Goal: Find specific page/section: Find specific page/section

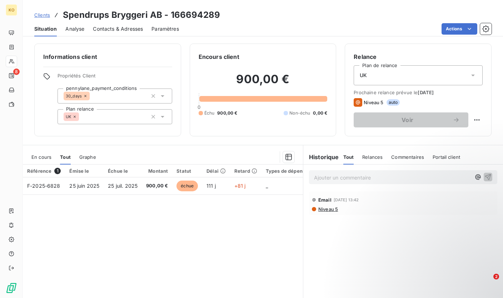
click at [43, 15] on span "Clients" at bounding box center [42, 15] width 16 height 6
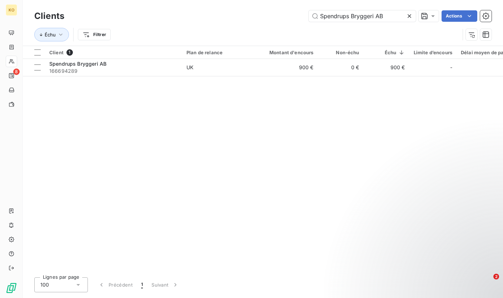
drag, startPoint x: 380, startPoint y: 16, endPoint x: 293, endPoint y: 14, distance: 86.5
click at [293, 14] on div "Spendrups Bryggeri AB Actions" at bounding box center [282, 15] width 419 height 11
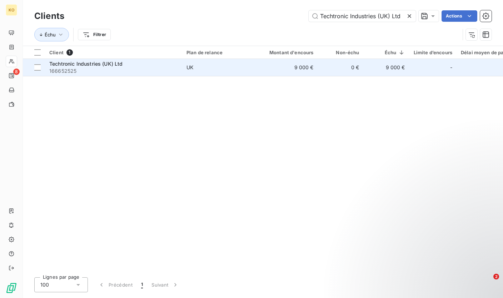
type input "Techtronic Industries (UK) Ltd"
click at [174, 66] on div "Techtronic Industries (UK) Ltd" at bounding box center [113, 63] width 129 height 7
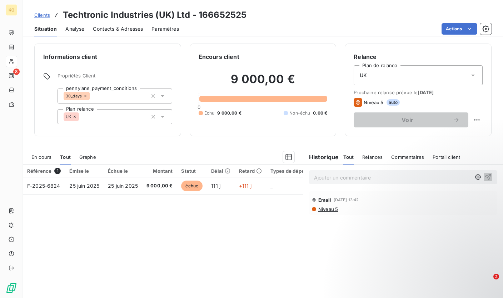
click at [39, 11] on div "Clients Techtronic Industries ([GEOGRAPHIC_DATA]) Ltd - 166652525" at bounding box center [140, 15] width 212 height 13
click at [44, 15] on span "Clients" at bounding box center [42, 15] width 16 height 6
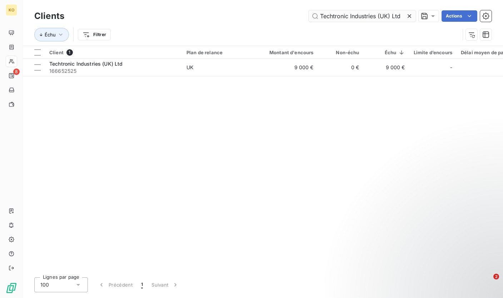
click at [408, 15] on icon at bounding box center [410, 16] width 4 height 4
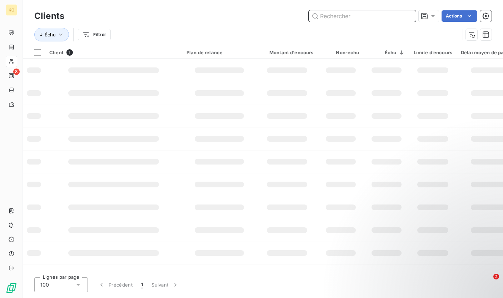
click at [352, 16] on input "text" at bounding box center [362, 15] width 107 height 11
paste input "Spendrups Bryggeri AB"
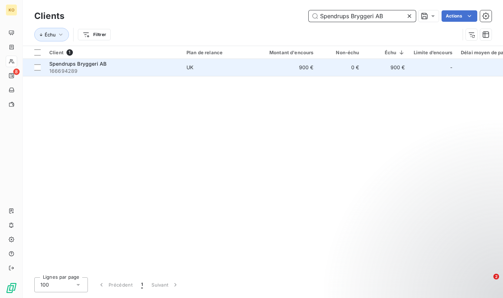
type input "Spendrups Bryggeri AB"
click at [143, 70] on span "166694289" at bounding box center [113, 71] width 129 height 7
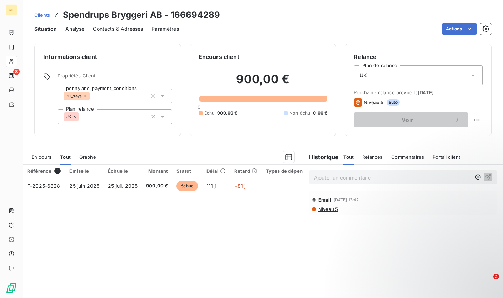
click at [48, 16] on span "Clients" at bounding box center [42, 15] width 16 height 6
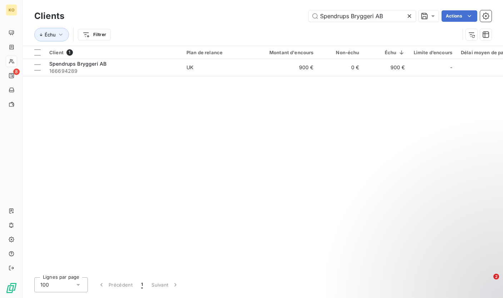
drag, startPoint x: 352, startPoint y: 13, endPoint x: 248, endPoint y: 8, distance: 103.4
click at [248, 8] on div "Clients Spendrups Bryggeri AB Actions Échu Filtrer" at bounding box center [263, 23] width 480 height 46
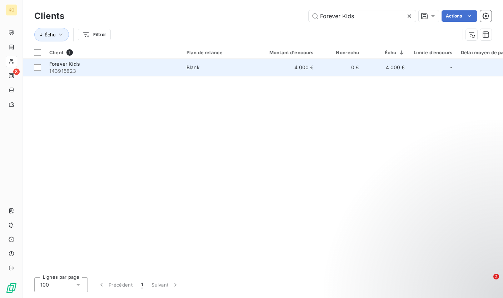
type input "Forever Kids"
click at [190, 67] on div "Blank" at bounding box center [193, 67] width 13 height 7
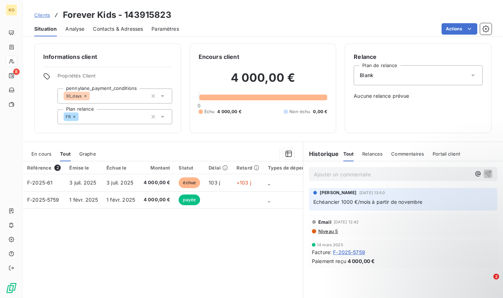
click at [45, 19] on div "Clients Forever Kids - 143915823" at bounding box center [102, 15] width 137 height 13
click at [36, 16] on span "Clients" at bounding box center [42, 15] width 16 height 6
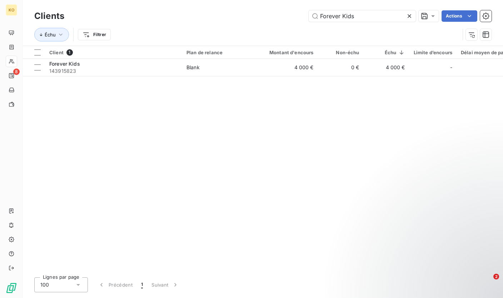
drag, startPoint x: 345, startPoint y: 15, endPoint x: 304, endPoint y: 13, distance: 40.4
click at [296, 13] on div "Forever Kids Actions" at bounding box center [282, 15] width 419 height 11
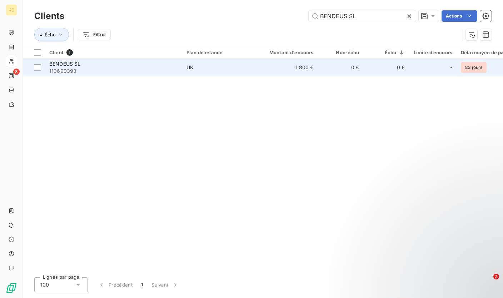
type input "BENDEUS SL"
click at [185, 68] on td "UK" at bounding box center [219, 67] width 74 height 17
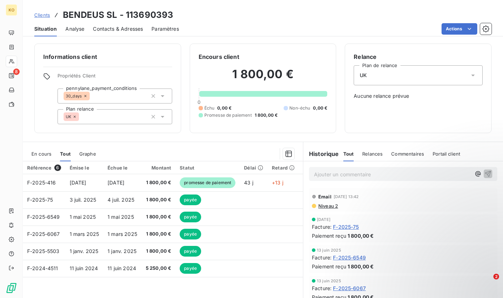
click at [40, 156] on span "En cours" at bounding box center [41, 154] width 20 height 6
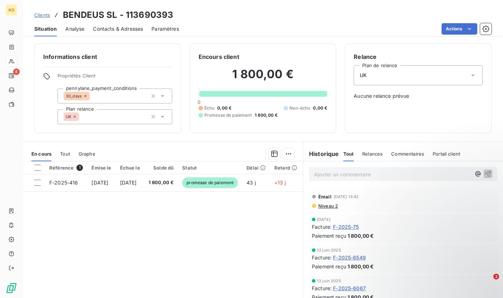
click at [41, 15] on span "Clients" at bounding box center [42, 15] width 16 height 6
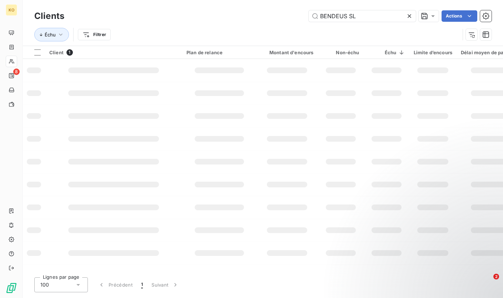
drag, startPoint x: 362, startPoint y: 16, endPoint x: 294, endPoint y: 14, distance: 68.3
click at [294, 14] on div "[PERSON_NAME] SL Actions" at bounding box center [282, 15] width 419 height 11
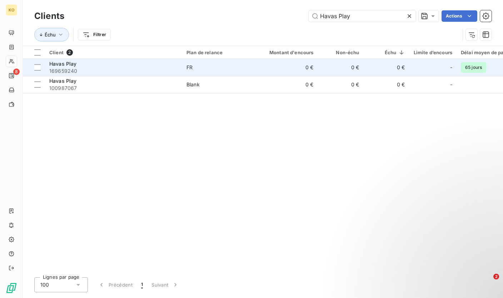
type input "Havas Play"
click at [235, 68] on span "FR" at bounding box center [220, 67] width 66 height 7
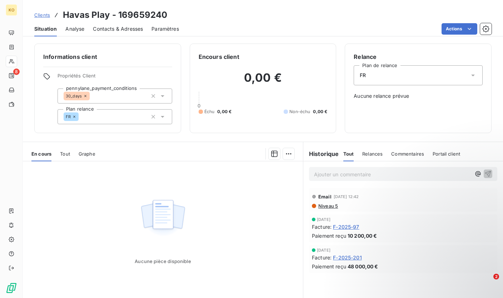
click at [46, 16] on span "Clients" at bounding box center [42, 15] width 16 height 6
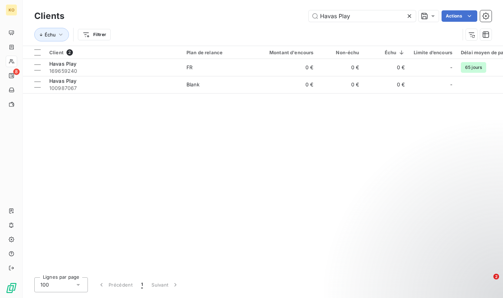
click at [293, 13] on div "Havas Play Actions" at bounding box center [282, 15] width 419 height 11
type input "AVENT MEDIA"
click at [90, 37] on html "KO 8 Clients AVENT MEDIA Actions Échu Filtrer Client 2 Plan de relance Montant …" at bounding box center [251, 149] width 503 height 298
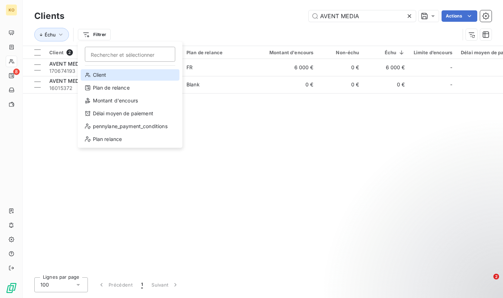
click at [94, 73] on div "Client" at bounding box center [130, 74] width 99 height 11
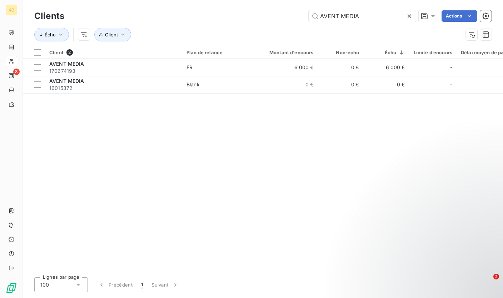
click at [203, 24] on div "Échu Client" at bounding box center [262, 35] width 457 height 22
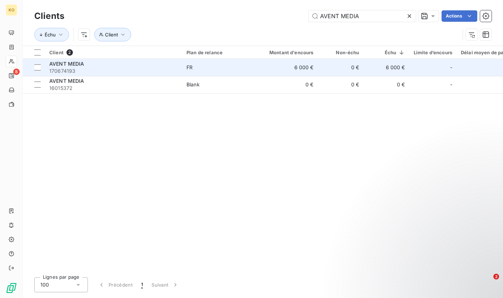
click at [220, 69] on span "FR" at bounding box center [220, 67] width 66 height 7
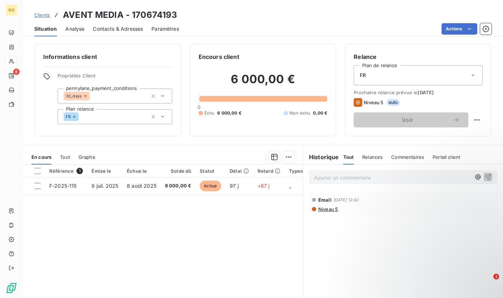
click at [41, 16] on span "Clients" at bounding box center [42, 15] width 16 height 6
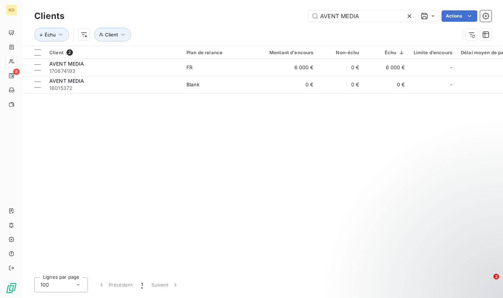
drag, startPoint x: 341, startPoint y: 16, endPoint x: 291, endPoint y: 15, distance: 50.4
click at [291, 15] on div "AVENT MEDIA Actions" at bounding box center [282, 15] width 419 height 11
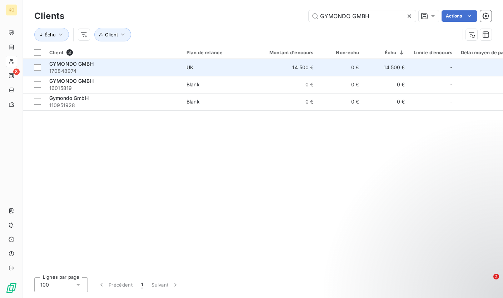
type input "GYMONDO GMBH"
click at [144, 70] on span "170848974" at bounding box center [113, 71] width 129 height 7
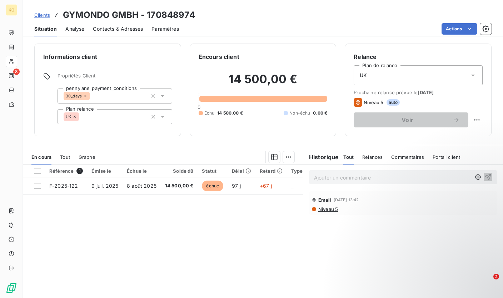
click at [40, 15] on span "Clients" at bounding box center [42, 15] width 16 height 6
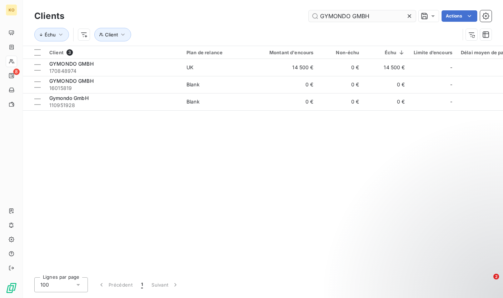
drag, startPoint x: 376, startPoint y: 16, endPoint x: 315, endPoint y: 16, distance: 61.1
click at [315, 16] on input "GYMONDO GMBH" at bounding box center [362, 15] width 107 height 11
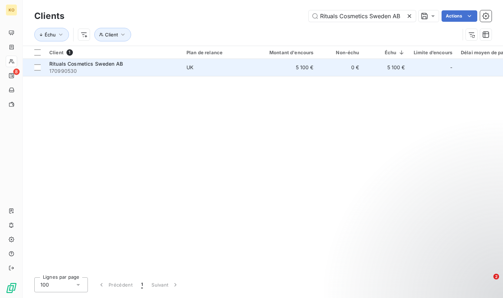
type input "Rituals Cosmetics Sweden AB"
click at [197, 68] on span "UK" at bounding box center [220, 67] width 66 height 7
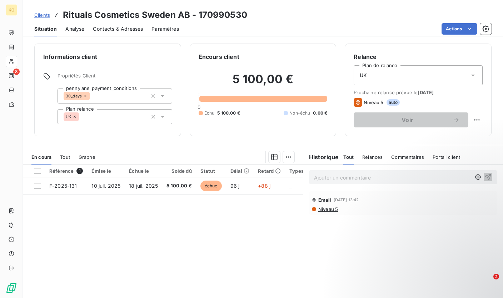
click at [46, 15] on span "Clients" at bounding box center [42, 15] width 16 height 6
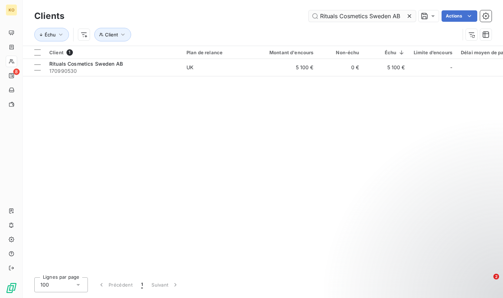
drag, startPoint x: 407, startPoint y: 18, endPoint x: 393, endPoint y: 18, distance: 14.7
click at [407, 18] on icon at bounding box center [409, 16] width 7 height 7
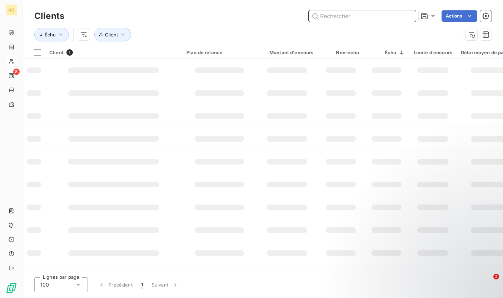
click at [364, 19] on input "text" at bounding box center [362, 15] width 107 height 11
paste input "RBM Olfaction"
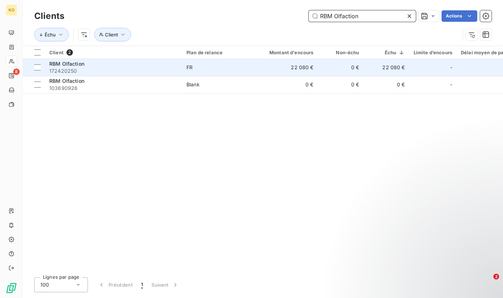
type input "RBM Olfaction"
click at [92, 65] on div "RBM Olfaction" at bounding box center [113, 63] width 129 height 7
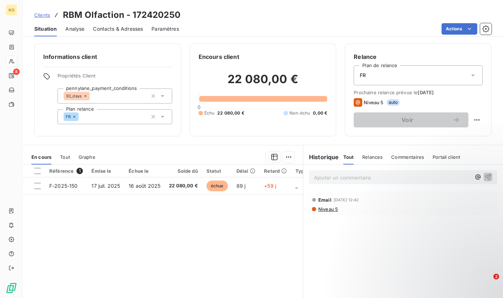
click at [38, 16] on span "Clients" at bounding box center [42, 15] width 16 height 6
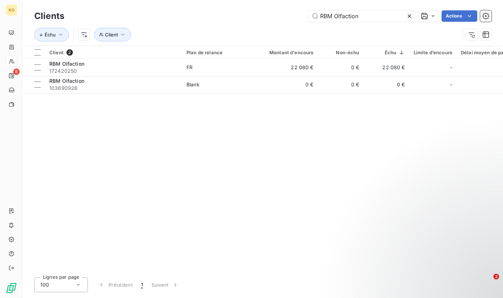
click at [240, 14] on div "RBM Olfaction Actions" at bounding box center [282, 15] width 419 height 11
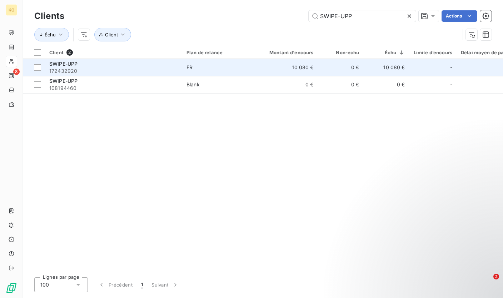
type input "SWIPE-UPP"
click at [286, 69] on td "10 080 €" at bounding box center [287, 67] width 61 height 17
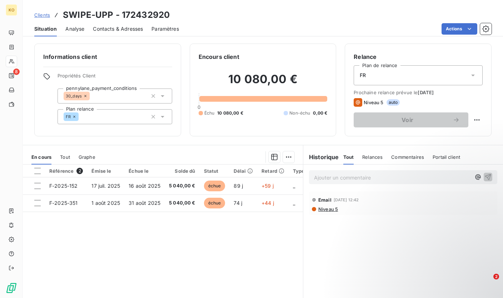
click at [40, 13] on span "Clients" at bounding box center [42, 15] width 16 height 6
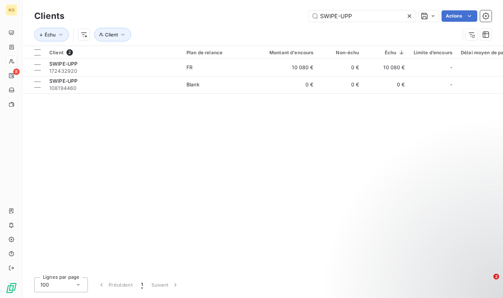
drag, startPoint x: 363, startPoint y: 16, endPoint x: 294, endPoint y: 14, distance: 69.3
click at [294, 14] on div "SWIPE-UPP Actions" at bounding box center [282, 15] width 419 height 11
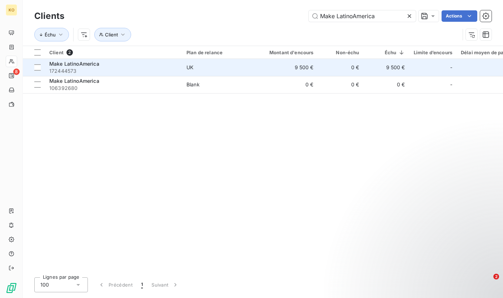
type input "Make LatinoAmerica"
click at [272, 71] on td "9 500 €" at bounding box center [287, 67] width 61 height 17
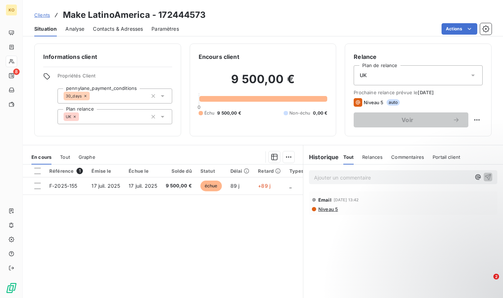
click at [35, 14] on span "Clients" at bounding box center [42, 15] width 16 height 6
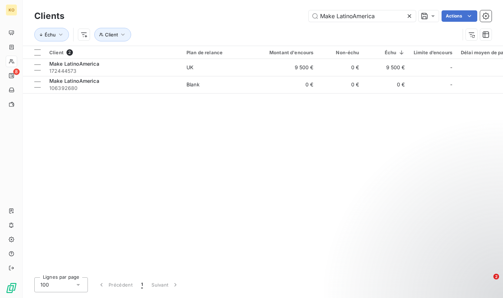
drag, startPoint x: 371, startPoint y: 17, endPoint x: 294, endPoint y: 18, distance: 77.6
click at [294, 18] on div "Make LatinoAmerica Actions" at bounding box center [282, 15] width 419 height 11
type input "Kiabi International Developement"
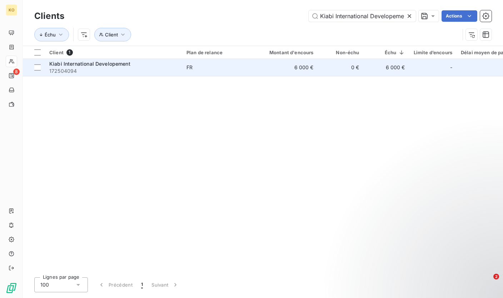
click at [105, 69] on span "172504094" at bounding box center [113, 71] width 129 height 7
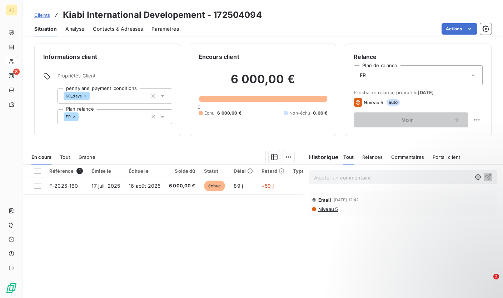
click at [45, 15] on span "Clients" at bounding box center [42, 15] width 16 height 6
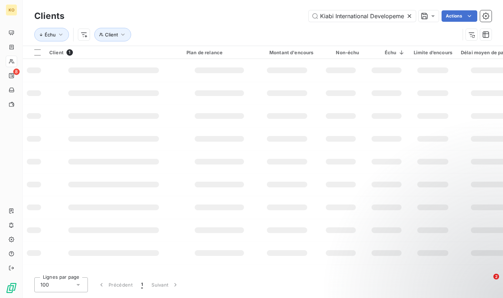
scroll to position [0, 5]
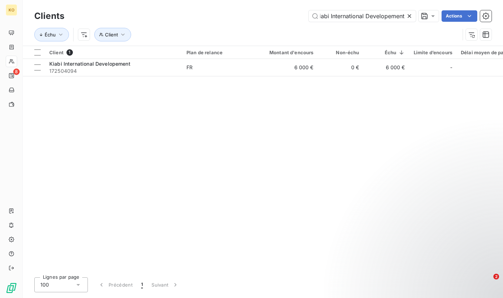
click at [408, 16] on icon at bounding box center [410, 16] width 4 height 4
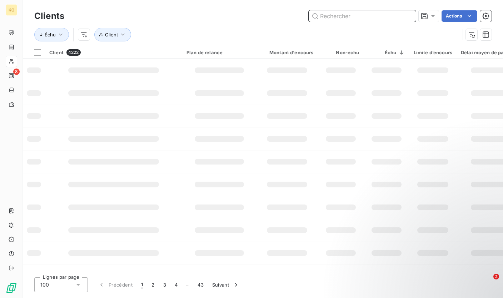
click at [368, 18] on input "text" at bounding box center [362, 15] width 107 height 11
paste input "ESN Agent"
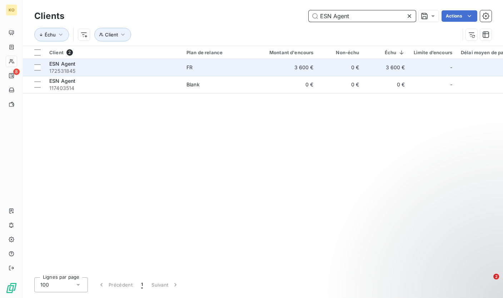
type input "ESN Agent"
click at [137, 70] on span "172531845" at bounding box center [113, 71] width 129 height 7
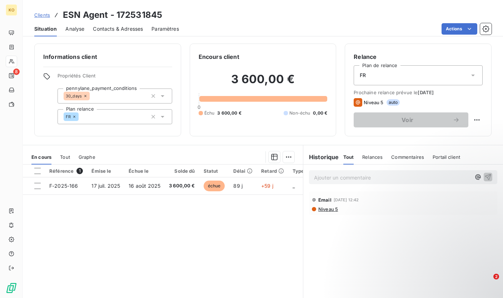
click at [393, 179] on p "Ajouter un commentaire ﻿" at bounding box center [392, 177] width 157 height 9
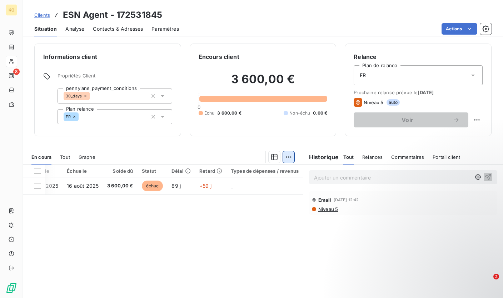
click at [286, 158] on html "KO 8 Clients ESN Agent - 172531845 Situation Analyse Contacts & Adresses Paramè…" at bounding box center [251, 149] width 503 height 298
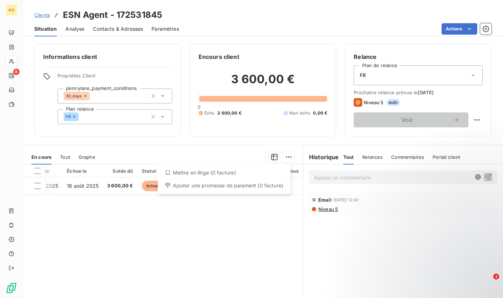
click at [192, 209] on html "KO 8 Clients ESN Agent - 172531845 Situation Analyse Contacts & Adresses Paramè…" at bounding box center [251, 149] width 503 height 298
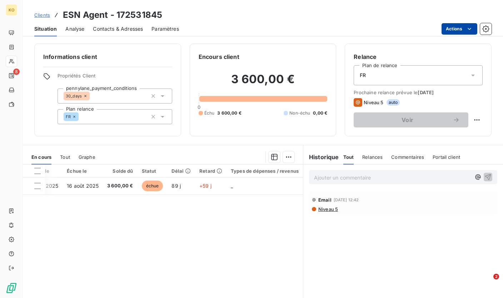
click at [458, 31] on html "KO 8 Clients ESN Agent - 172531845 Situation Analyse Contacts & Adresses Paramè…" at bounding box center [251, 149] width 503 height 298
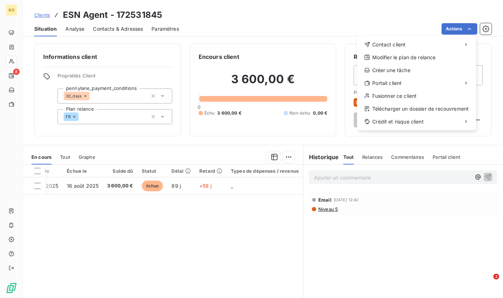
drag, startPoint x: 192, startPoint y: 251, endPoint x: 198, endPoint y: 233, distance: 18.4
click at [192, 251] on html "KO 8 Clients ESN Agent - 172531845 Situation Analyse Contacts & Adresses Paramè…" at bounding box center [251, 149] width 503 height 298
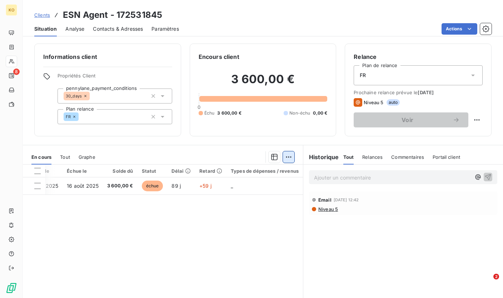
click at [286, 158] on html "KO 8 Clients ESN Agent - 172531845 Situation Analyse Contacts & Adresses Paramè…" at bounding box center [251, 149] width 503 height 298
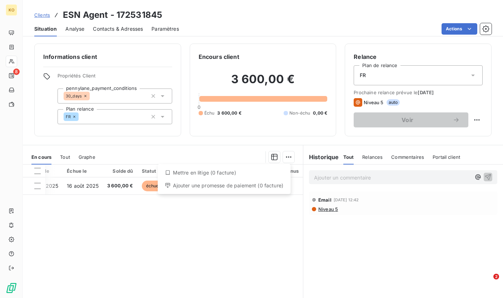
drag, startPoint x: 261, startPoint y: 240, endPoint x: 290, endPoint y: 182, distance: 65.7
click at [261, 240] on html "KO 8 Clients ESN Agent - 172531845 Situation Analyse Contacts & Adresses Paramè…" at bounding box center [251, 149] width 503 height 298
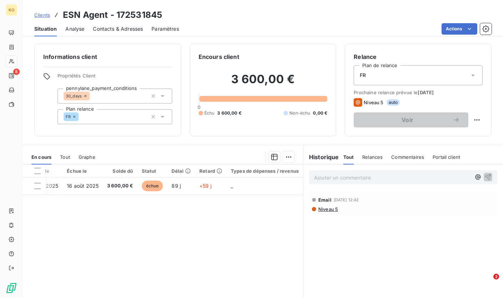
click at [463, 30] on html "KO 8 Clients ESN Agent - 172531845 Situation Analyse Contacts & Adresses Paramè…" at bounding box center [251, 149] width 503 height 298
click at [274, 18] on html "KO 8 Clients ESN Agent - 172531845 Situation Analyse Contacts & Adresses Paramè…" at bounding box center [251, 149] width 503 height 298
click at [460, 28] on html "KO 8 Clients ESN Agent - 172531845 Situation Analyse Contacts & Adresses Paramè…" at bounding box center [251, 149] width 503 height 298
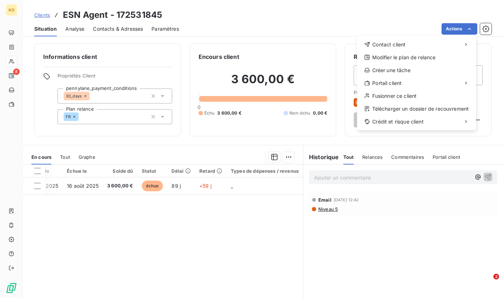
drag, startPoint x: 301, startPoint y: 30, endPoint x: 260, endPoint y: 93, distance: 74.4
click at [301, 30] on html "KO 8 Clients ESN Agent - 172531845 Situation Analyse Contacts & Adresses Paramè…" at bounding box center [251, 149] width 503 height 298
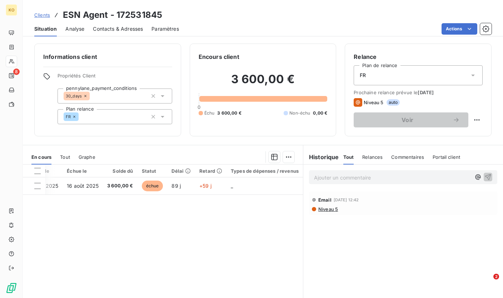
click at [469, 29] on html "KO 8 Clients ESN Agent - 172531845 Situation Analyse Contacts & Adresses Paramè…" at bounding box center [251, 149] width 503 height 298
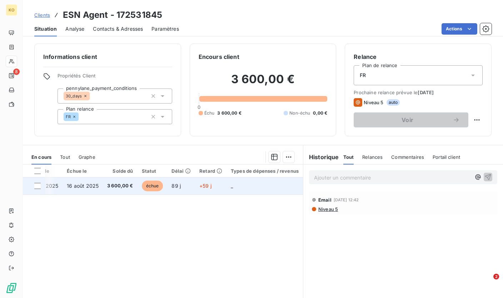
click at [103, 190] on td "3 600,00 €" at bounding box center [120, 186] width 35 height 17
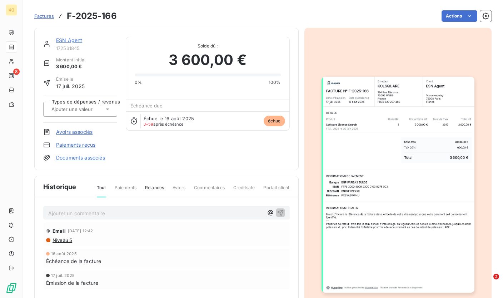
click at [472, 15] on div "Actions" at bounding box center [308, 15] width 366 height 11
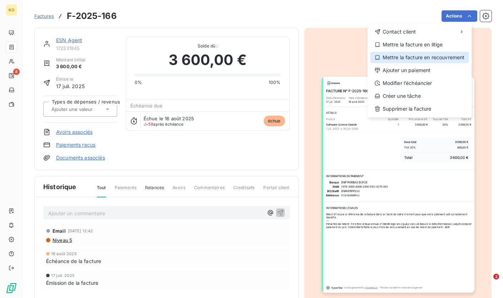
click at [417, 59] on div "Mettre la facture en recouvrement" at bounding box center [420, 57] width 99 height 11
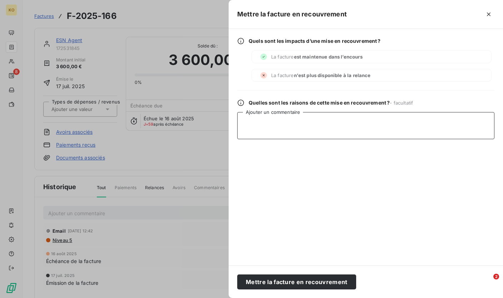
click at [276, 128] on textarea "Ajouter un commentaire" at bounding box center [365, 125] width 257 height 27
type textarea "E"
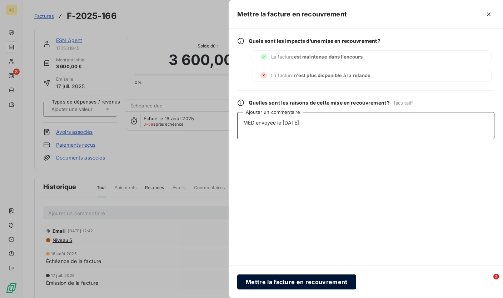
type textarea "MED envoyée le [DATE]"
click at [297, 285] on button "Mettre la facture en recouvrement" at bounding box center [296, 282] width 119 height 15
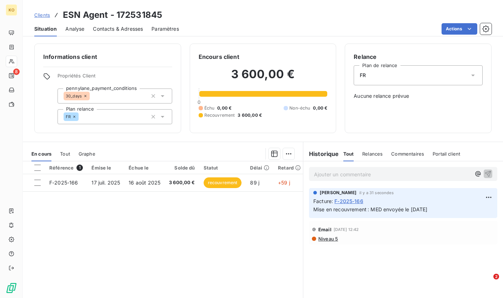
click at [39, 15] on span "Clients" at bounding box center [42, 15] width 16 height 6
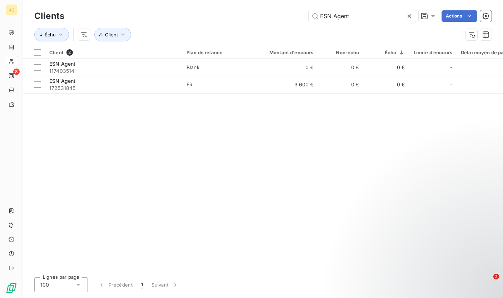
drag, startPoint x: 369, startPoint y: 18, endPoint x: 271, endPoint y: 18, distance: 98.6
click at [271, 18] on div "ESN Agent Actions" at bounding box center [282, 15] width 419 height 11
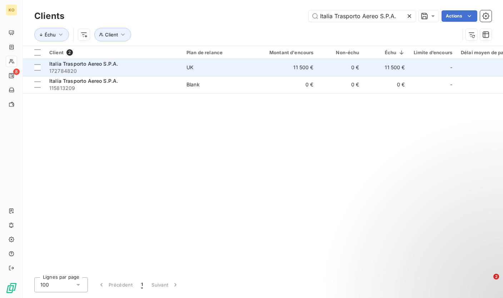
type input "Italia Trasporto Aereo S.P.A."
click at [208, 69] on span "UK" at bounding box center [220, 67] width 66 height 7
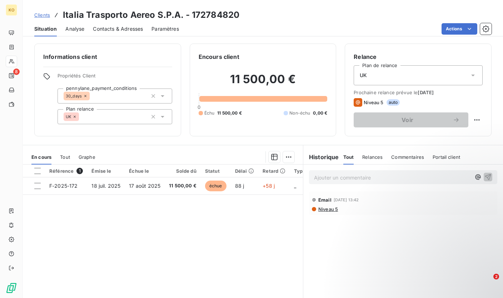
click at [44, 14] on span "Clients" at bounding box center [42, 15] width 16 height 6
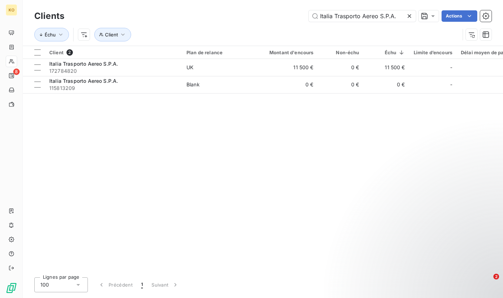
drag, startPoint x: 396, startPoint y: 14, endPoint x: 328, endPoint y: 17, distance: 68.0
click at [272, 15] on div "Italia Trasporto Aereo S.P.A. Actions" at bounding box center [282, 15] width 419 height 11
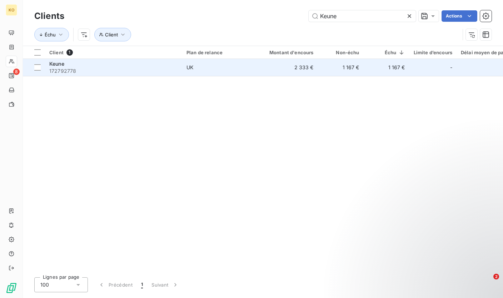
type input "Keune"
click at [167, 74] on span "172792778" at bounding box center [113, 71] width 129 height 7
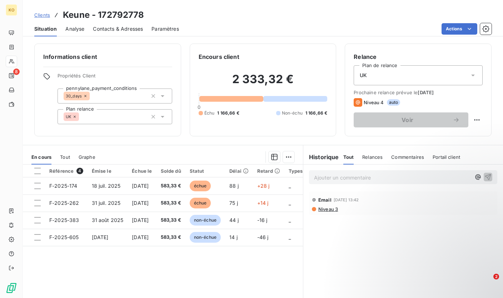
click at [45, 18] on link "Clients" at bounding box center [42, 14] width 16 height 7
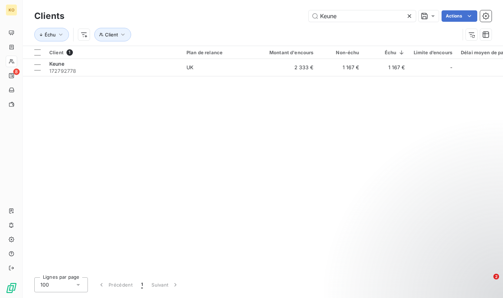
drag, startPoint x: 370, startPoint y: 17, endPoint x: 297, endPoint y: 14, distance: 73.0
click at [297, 14] on div "Keune Actions" at bounding box center [282, 15] width 419 height 11
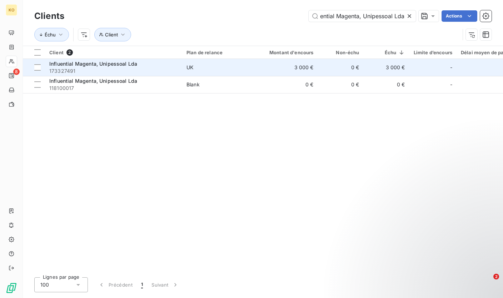
type input "Influential Magenta, Unipessoal Lda"
click at [176, 66] on div "Influential Magenta, Unipessoal Lda" at bounding box center [113, 63] width 129 height 7
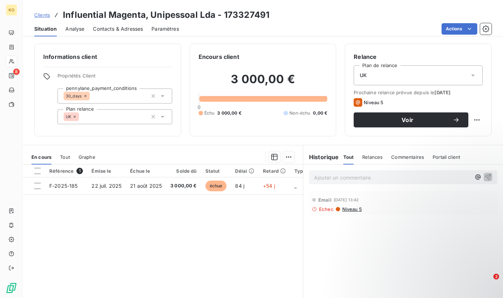
click at [46, 16] on span "Clients" at bounding box center [42, 15] width 16 height 6
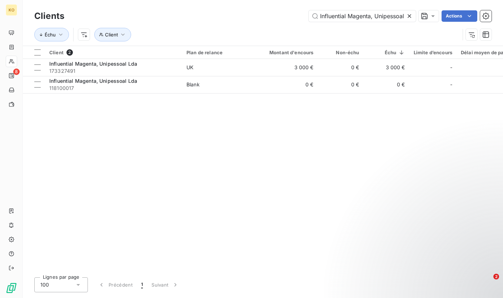
drag, startPoint x: 412, startPoint y: 16, endPoint x: 398, endPoint y: 16, distance: 13.2
click at [412, 16] on icon at bounding box center [409, 16] width 7 height 7
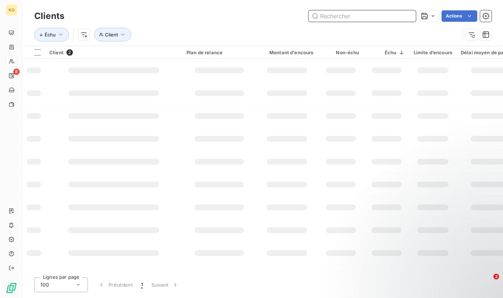
click at [376, 18] on input "text" at bounding box center [362, 15] width 107 height 11
paste input "Platy Agency"
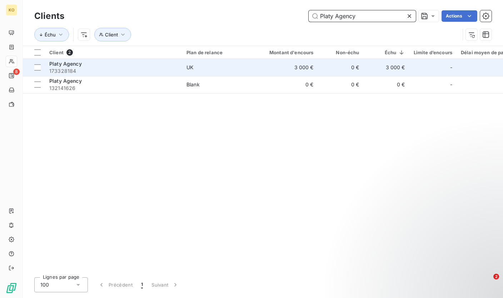
type input "Platy Agency"
click at [204, 70] on span "UK" at bounding box center [220, 67] width 66 height 7
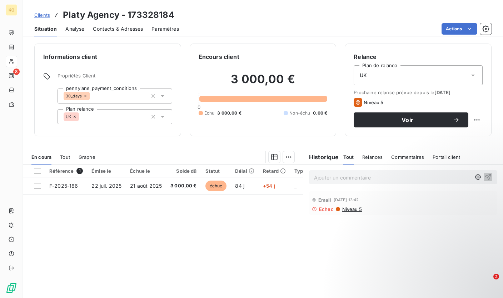
click at [32, 14] on div "Clients Platy Agency - 173328184" at bounding box center [263, 15] width 480 height 13
click at [49, 17] on span "Clients" at bounding box center [42, 15] width 16 height 6
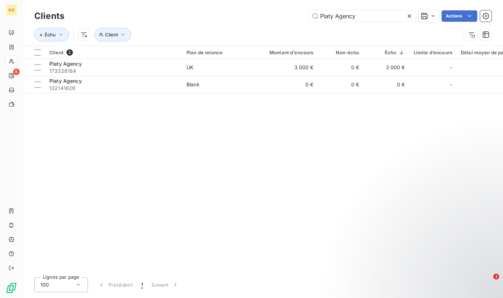
drag, startPoint x: 381, startPoint y: 15, endPoint x: 288, endPoint y: 14, distance: 92.9
click at [288, 14] on div "Platy Agency Actions" at bounding box center [282, 15] width 419 height 11
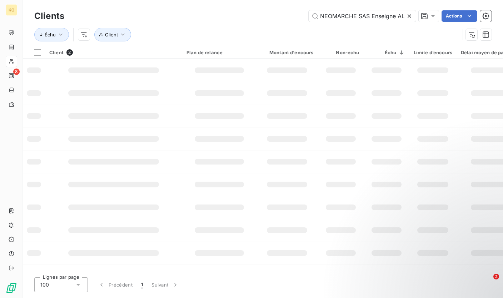
scroll to position [0, 14]
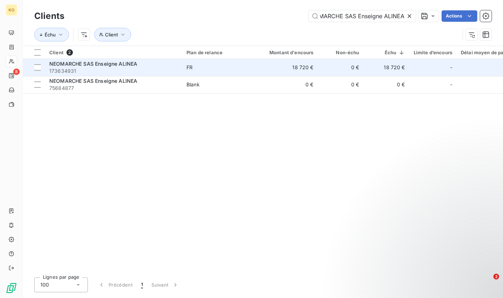
type input "NEOMARCHE SAS Enseigne ALINEA"
click at [251, 67] on span "FR" at bounding box center [220, 67] width 66 height 7
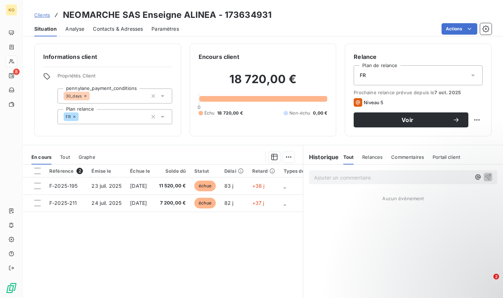
click at [352, 176] on p "Ajouter un commentaire ﻿" at bounding box center [392, 177] width 157 height 9
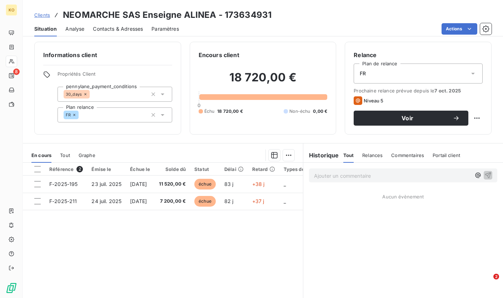
scroll to position [1, 0]
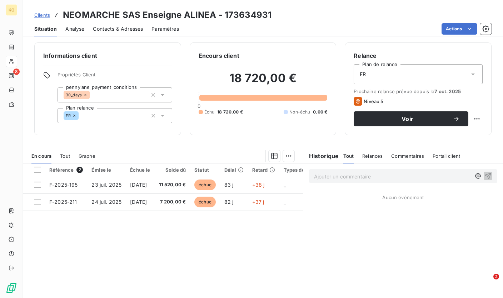
click at [470, 75] on icon at bounding box center [473, 74] width 7 height 7
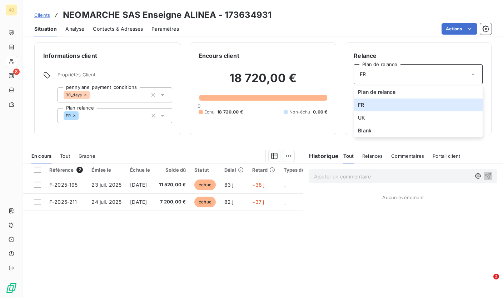
click at [334, 275] on div "Ajouter un commentaire ﻿ Aucun évènement" at bounding box center [403, 243] width 200 height 159
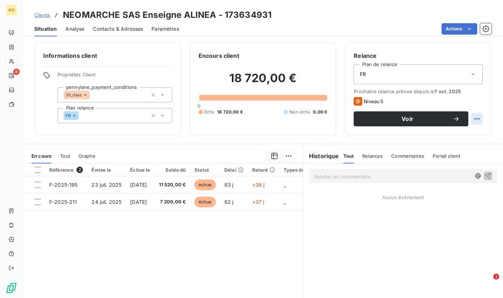
click at [474, 122] on html "KO 8 Clients NEOMARCHE SAS Enseigne ALINEA - 173634931 Situation Analyse Contac…" at bounding box center [251, 149] width 503 height 298
drag, startPoint x: 402, startPoint y: 203, endPoint x: 405, endPoint y: 199, distance: 5.3
click at [402, 203] on html "KO 8 Clients NEOMARCHE SAS Enseigne ALINEA - 173634931 Situation Analyse Contac…" at bounding box center [251, 149] width 503 height 298
click at [441, 76] on div "FR" at bounding box center [418, 74] width 129 height 20
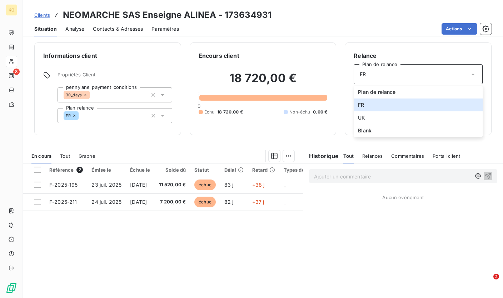
drag, startPoint x: 385, startPoint y: 233, endPoint x: 397, endPoint y: 233, distance: 12.1
click at [385, 233] on div "Ajouter un commentaire ﻿ Aucun évènement" at bounding box center [403, 243] width 200 height 159
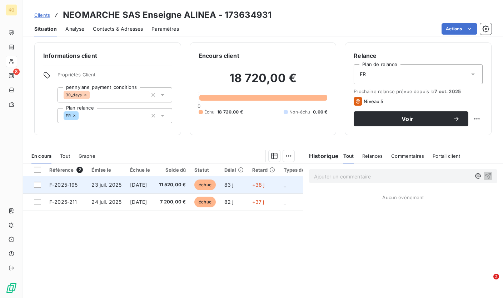
scroll to position [0, 0]
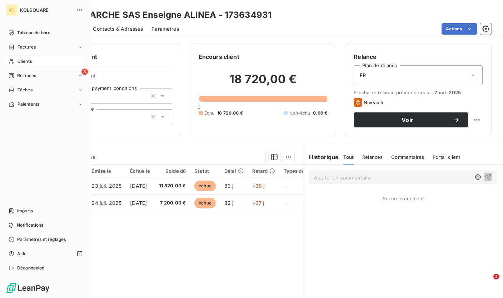
click at [41, 16] on div "KO KOLSQUARE Tableau de bord Factures Clients 8 Relances Tâches Paiements Impor…" at bounding box center [45, 149] width 91 height 298
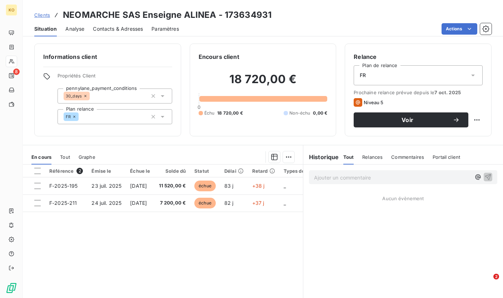
click at [36, 12] on span "Clients" at bounding box center [42, 15] width 16 height 6
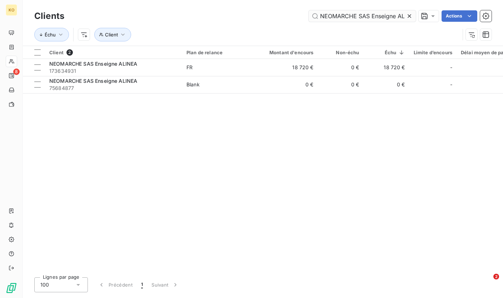
click at [408, 16] on icon at bounding box center [409, 16] width 7 height 7
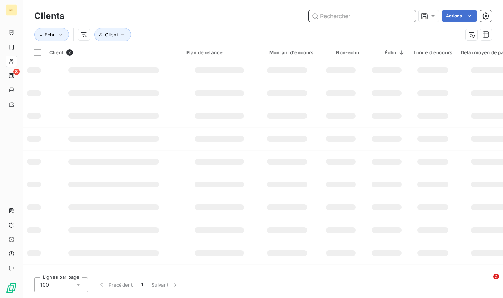
click at [361, 17] on input "text" at bounding box center [362, 15] width 107 height 11
paste input "Keune"
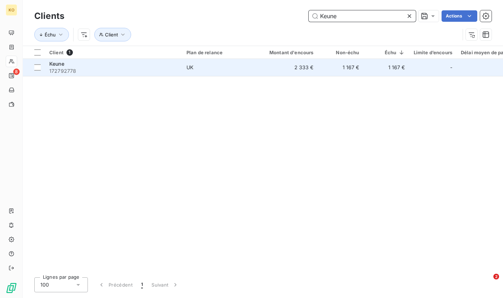
type input "Keune"
click at [230, 65] on span "UK" at bounding box center [220, 67] width 66 height 7
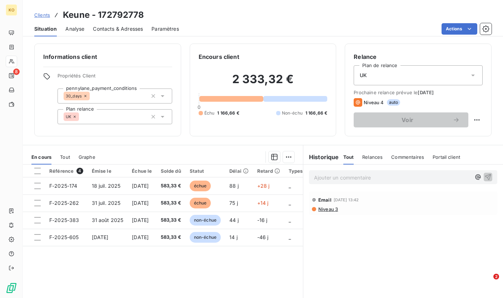
click at [38, 15] on span "Clients" at bounding box center [42, 15] width 16 height 6
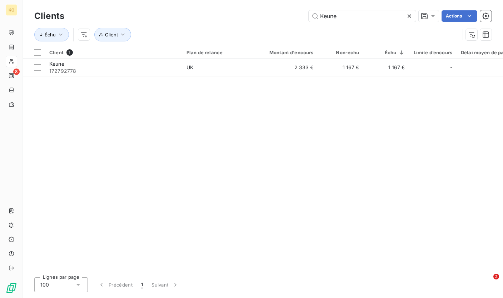
drag, startPoint x: 310, startPoint y: 14, endPoint x: 306, endPoint y: 14, distance: 3.6
click at [306, 14] on div "Keune Actions" at bounding box center [282, 15] width 419 height 11
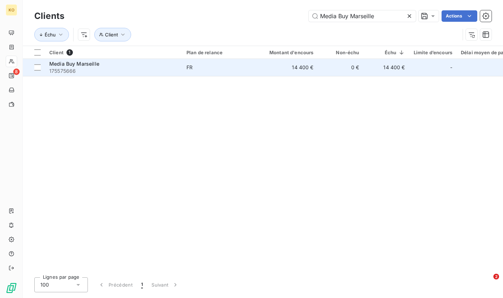
type input "Media Buy Marseille"
click at [99, 70] on span "175575666" at bounding box center [113, 71] width 129 height 7
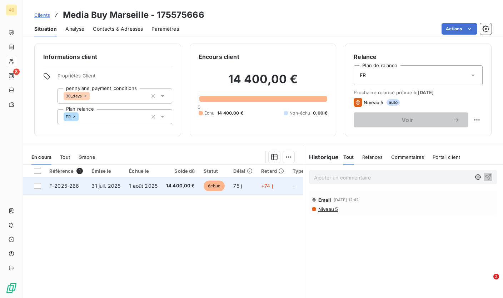
click at [145, 187] on span "1 août 2025" at bounding box center [143, 186] width 29 height 6
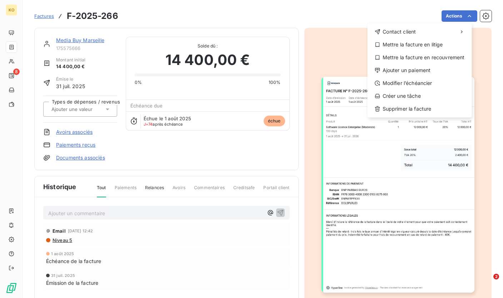
click at [202, 158] on html "KO 8 Factures F-2025-266 Actions Contact client Mettre la facture en litige Met…" at bounding box center [251, 149] width 503 height 298
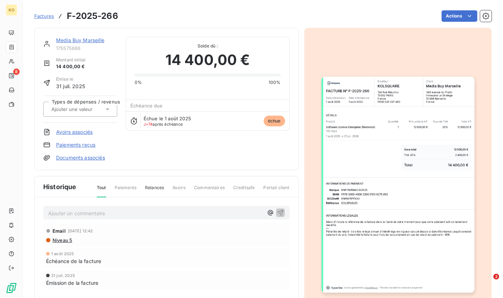
click at [448, 22] on div "Factures F-2025-266 Actions" at bounding box center [262, 16] width 457 height 15
click at [454, 18] on html "KO 8 Factures F-2025-266 Actions Media Buy Marseille 175575666 Montant initial …" at bounding box center [251, 149] width 503 height 298
click at [388, 19] on html "KO 8 Factures F-2025-266 Actions Media Buy Marseille 175575666 Montant initial …" at bounding box center [251, 149] width 503 height 298
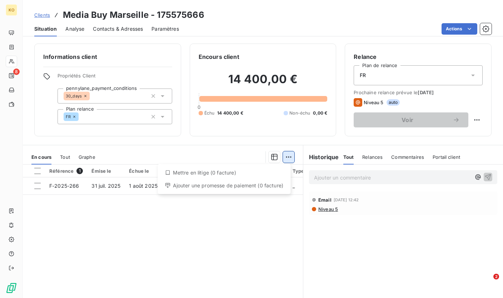
click at [288, 162] on html "KO 8 Clients Media Buy Marseille - 175575666 Situation Analyse Contacts & Adres…" at bounding box center [251, 149] width 503 height 298
click at [222, 187] on div "Ajouter une promesse de paiement (0 facture)" at bounding box center [224, 185] width 127 height 11
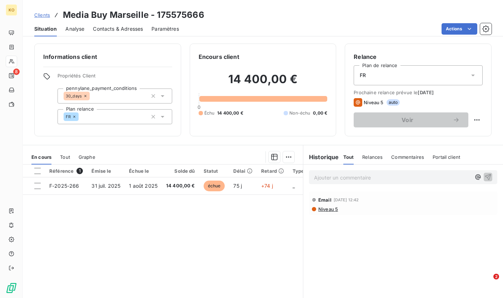
click at [45, 18] on span "Clients" at bounding box center [42, 15] width 16 height 6
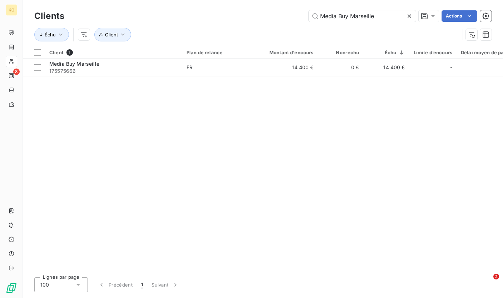
drag, startPoint x: 391, startPoint y: 17, endPoint x: 261, endPoint y: 13, distance: 129.4
click at [261, 13] on div "Media Buy Marseille Actions" at bounding box center [282, 15] width 419 height 11
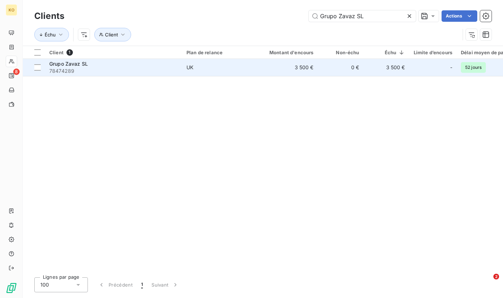
type input "Grupo Zavaz SL"
click at [226, 71] on td "UK" at bounding box center [219, 67] width 74 height 17
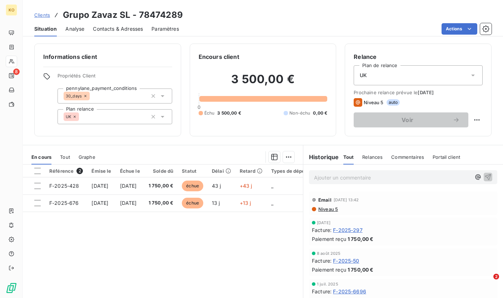
click at [44, 17] on span "Clients" at bounding box center [42, 15] width 16 height 6
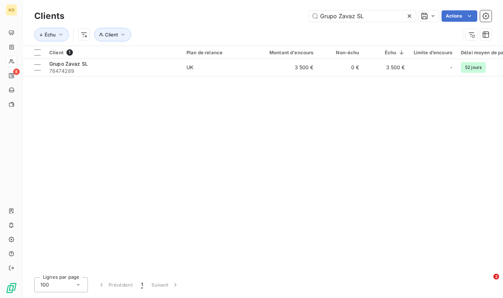
drag, startPoint x: 375, startPoint y: 19, endPoint x: 294, endPoint y: 11, distance: 81.5
click at [276, 14] on div "Grupo Zavaz SL Actions" at bounding box center [282, 15] width 419 height 11
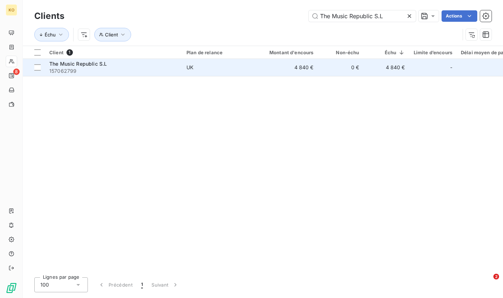
type input "The Music Republic S.L"
click at [276, 66] on td "4 840 €" at bounding box center [287, 67] width 61 height 17
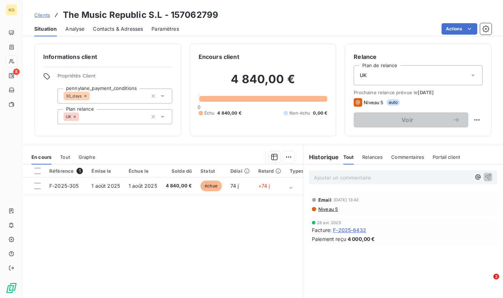
click at [48, 16] on span "Clients" at bounding box center [42, 15] width 16 height 6
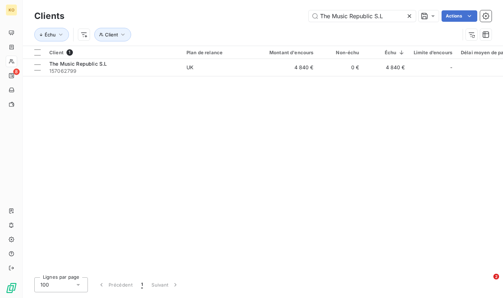
drag, startPoint x: 393, startPoint y: 16, endPoint x: 294, endPoint y: 13, distance: 98.7
click at [294, 13] on div "The Music Republic S.L Actions" at bounding box center [282, 15] width 419 height 11
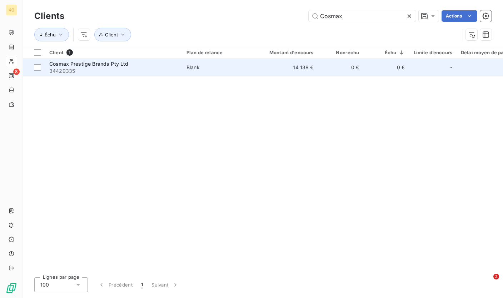
type input "Cosmax"
click at [190, 66] on div "Blank" at bounding box center [193, 67] width 13 height 7
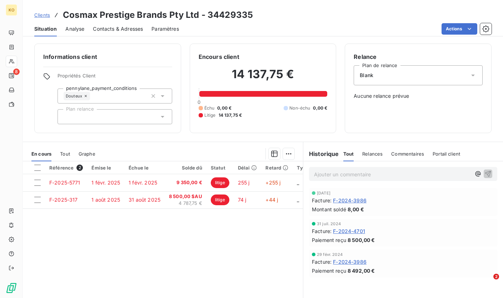
click at [39, 16] on span "Clients" at bounding box center [42, 15] width 16 height 6
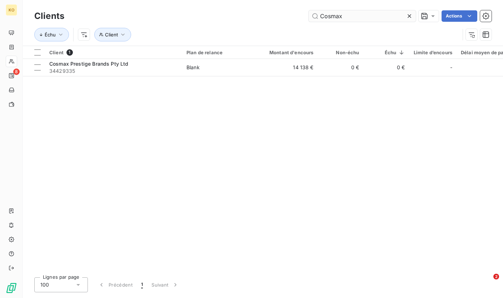
drag, startPoint x: 356, startPoint y: 19, endPoint x: 323, endPoint y: 19, distance: 32.2
click at [356, 19] on input "Cosmax" at bounding box center [362, 15] width 107 height 11
drag, startPoint x: 323, startPoint y: 19, endPoint x: 290, endPoint y: 18, distance: 33.3
click at [290, 18] on div "Cosmax Actions" at bounding box center [282, 15] width 419 height 11
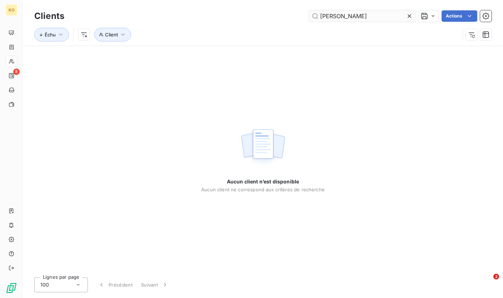
click at [372, 16] on input "[PERSON_NAME]" at bounding box center [362, 15] width 107 height 11
drag, startPoint x: 328, startPoint y: 16, endPoint x: 308, endPoint y: 15, distance: 20.0
click at [309, 15] on div "[PERSON_NAME]" at bounding box center [362, 15] width 107 height 11
paste input "text"
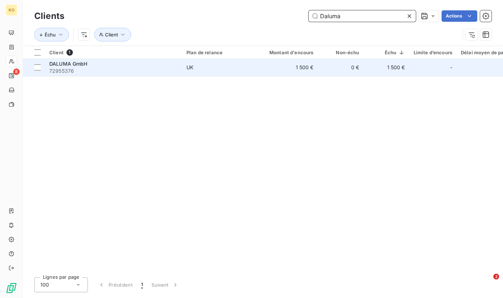
type input "Daluma"
click at [197, 70] on span "UK" at bounding box center [220, 67] width 66 height 7
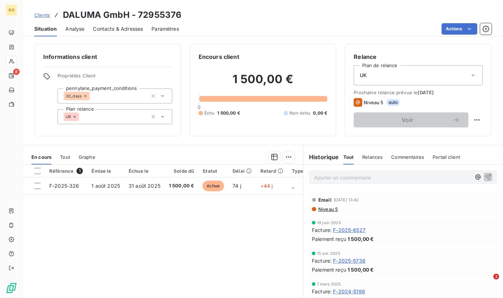
click at [38, 15] on span "Clients" at bounding box center [42, 15] width 16 height 6
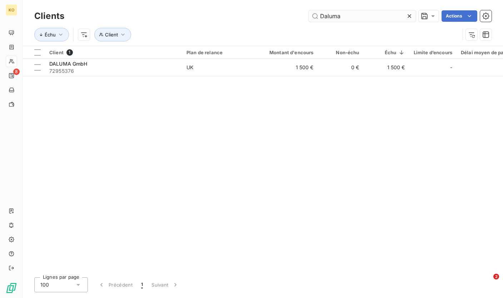
drag, startPoint x: 347, startPoint y: 15, endPoint x: 317, endPoint y: 17, distance: 29.7
click at [282, 14] on div "Daluma Actions" at bounding box center [282, 15] width 419 height 11
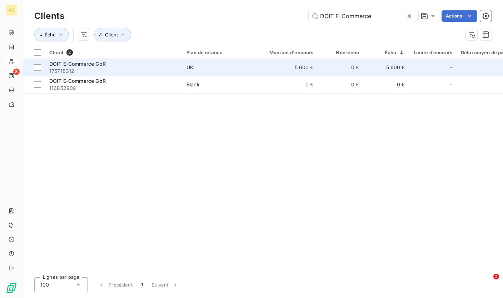
type input "DOIT E-Commerce"
click at [330, 68] on td "0 €" at bounding box center [341, 67] width 46 height 17
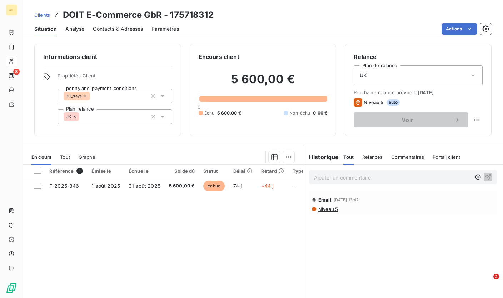
click at [45, 13] on span "Clients" at bounding box center [42, 15] width 16 height 6
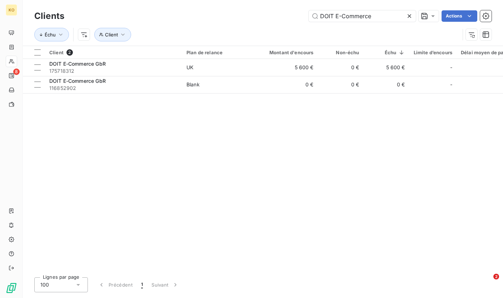
drag, startPoint x: 339, startPoint y: 13, endPoint x: 289, endPoint y: 10, distance: 50.1
click at [289, 10] on div "DOIT E-Commerce Actions" at bounding box center [282, 15] width 419 height 11
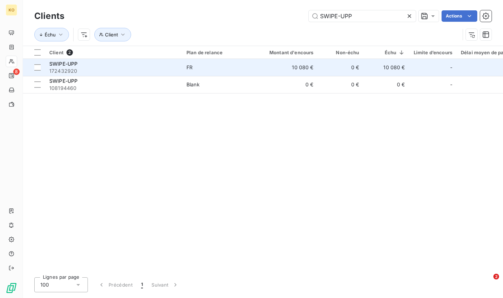
type input "SWIPE-UPP"
click at [232, 71] on span "FR" at bounding box center [220, 67] width 66 height 7
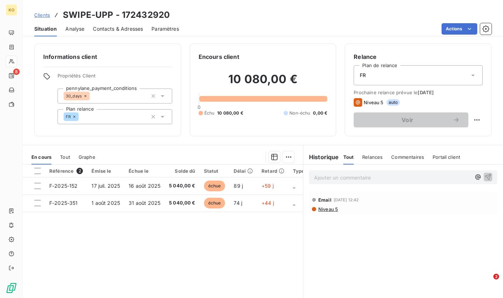
click at [41, 14] on span "Clients" at bounding box center [42, 15] width 16 height 6
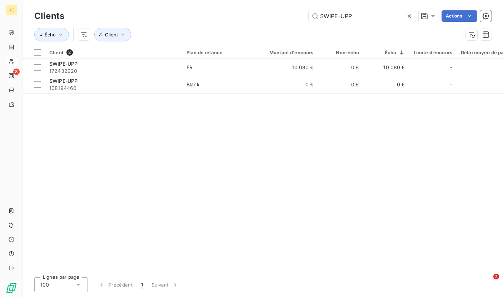
drag, startPoint x: 359, startPoint y: 16, endPoint x: 297, endPoint y: 15, distance: 62.2
click at [297, 15] on div "SWIPE-UPP Actions" at bounding box center [282, 15] width 419 height 11
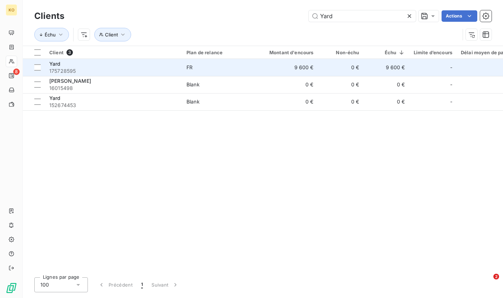
type input "Yard"
click at [291, 64] on td "9 600 €" at bounding box center [287, 67] width 61 height 17
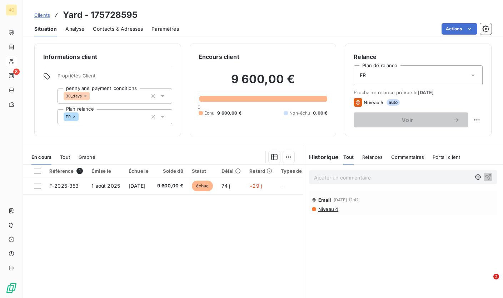
click at [45, 15] on span "Clients" at bounding box center [42, 15] width 16 height 6
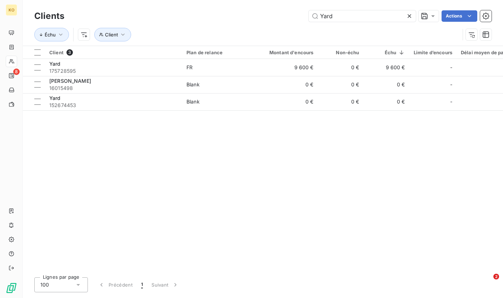
drag, startPoint x: 341, startPoint y: 18, endPoint x: 271, endPoint y: 16, distance: 70.4
click at [271, 16] on div "Yard Actions" at bounding box center [282, 15] width 419 height 11
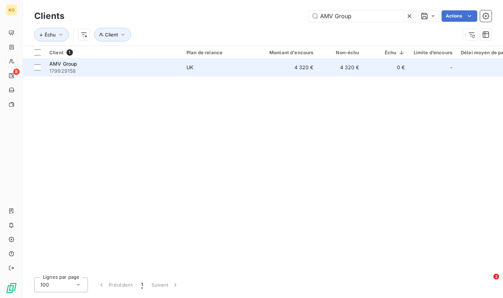
type input "AMV Group"
click at [107, 61] on div "AMV Group" at bounding box center [113, 63] width 129 height 7
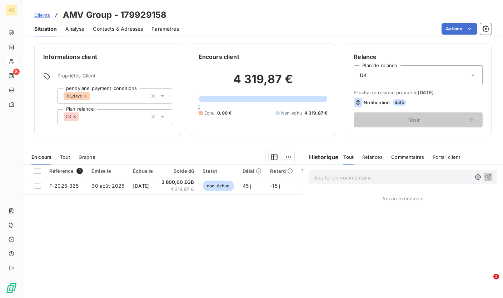
click at [49, 18] on span "Clients" at bounding box center [42, 15] width 16 height 6
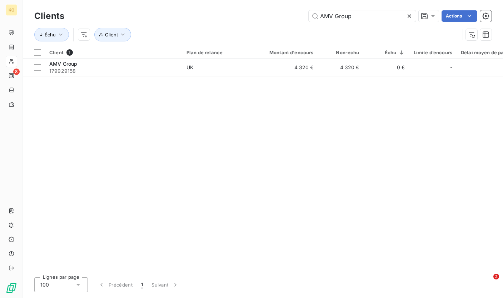
drag, startPoint x: 343, startPoint y: 17, endPoint x: 299, endPoint y: 16, distance: 44.0
click at [299, 16] on div "AMV Group Actions" at bounding box center [282, 15] width 419 height 11
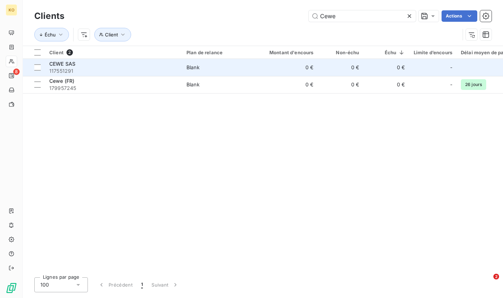
type input "Cewe"
click at [254, 65] on td "Blank" at bounding box center [219, 67] width 74 height 17
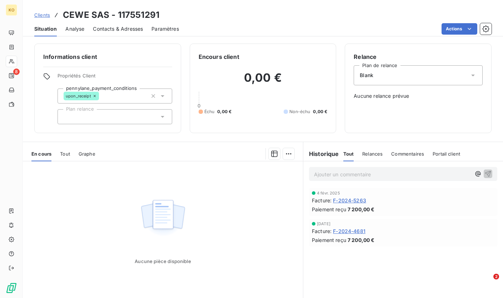
click at [40, 16] on span "Clients" at bounding box center [42, 15] width 16 height 6
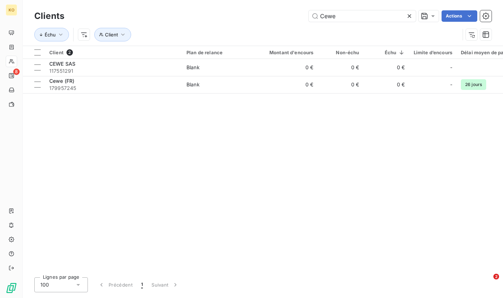
drag, startPoint x: 347, startPoint y: 18, endPoint x: 294, endPoint y: 15, distance: 52.9
click at [294, 15] on div "Cewe Actions" at bounding box center [282, 15] width 419 height 11
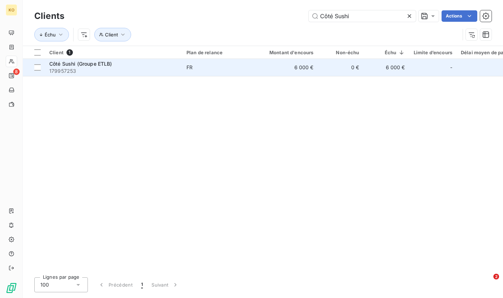
type input "Côté Sushi"
click at [268, 66] on td "6 000 €" at bounding box center [287, 67] width 61 height 17
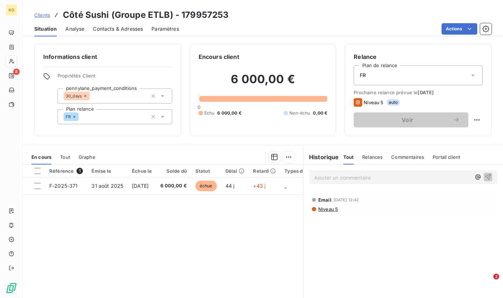
click at [40, 12] on link "Clients" at bounding box center [42, 14] width 16 height 7
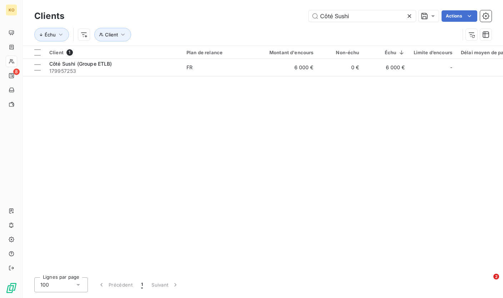
drag, startPoint x: 285, startPoint y: 23, endPoint x: 279, endPoint y: 23, distance: 6.4
click at [279, 23] on div "Clients Côté Sushi Actions" at bounding box center [262, 16] width 457 height 15
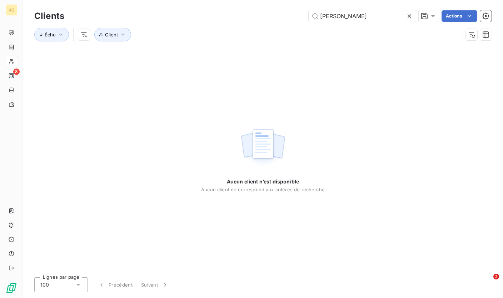
drag, startPoint x: 380, startPoint y: 19, endPoint x: 295, endPoint y: 16, distance: 85.1
click at [295, 16] on div "Côté Sushiv Actions" at bounding box center [282, 15] width 419 height 11
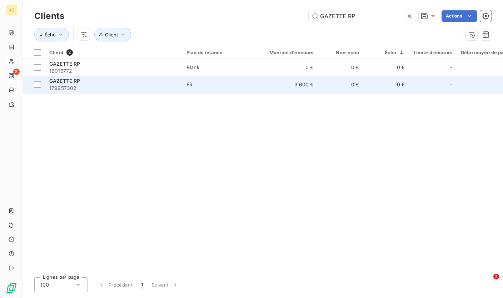
type input "GAZETTE RP"
click at [279, 84] on td "3 600 €" at bounding box center [287, 84] width 61 height 17
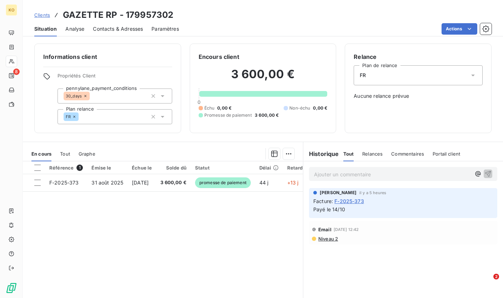
click at [34, 18] on link "Clients" at bounding box center [42, 14] width 16 height 7
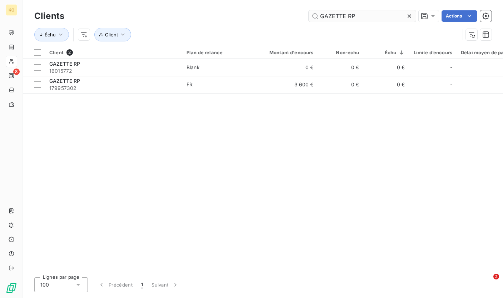
drag, startPoint x: 308, startPoint y: 15, endPoint x: 322, endPoint y: 13, distance: 13.7
click at [276, 15] on div "GAZETTE RP Actions" at bounding box center [282, 15] width 419 height 11
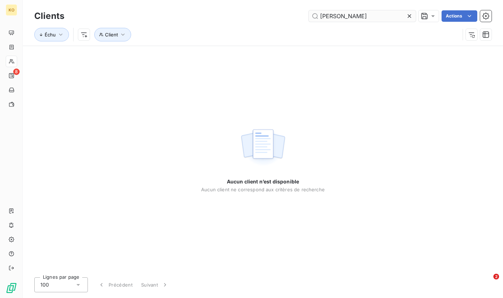
click at [327, 16] on input "[PERSON_NAME]" at bounding box center [362, 15] width 107 height 11
type input "[PERSON_NAME]"
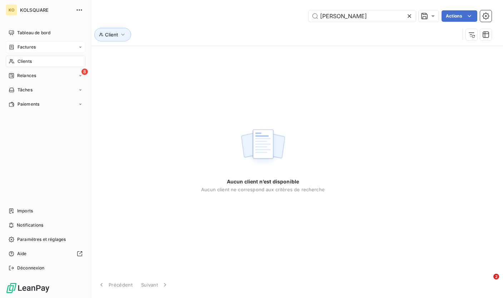
click at [39, 48] on div "Factures" at bounding box center [46, 46] width 80 height 11
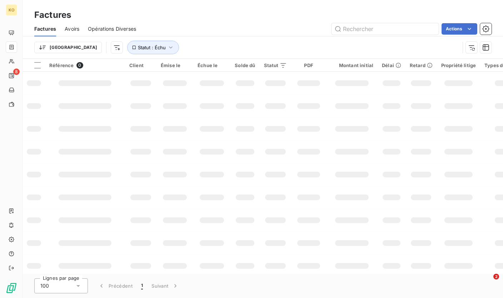
click at [341, 16] on div "Factures" at bounding box center [263, 15] width 480 height 13
click at [357, 28] on input "text" at bounding box center [385, 28] width 107 height 11
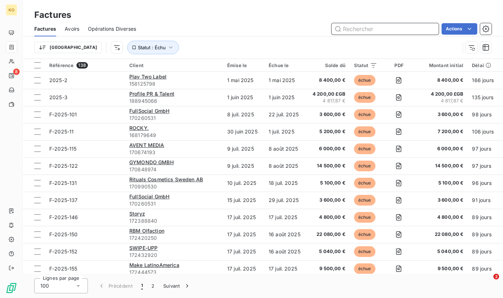
paste input "F-2025-375"
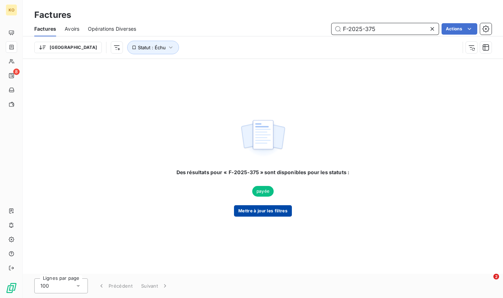
type input "F-2025-375"
click at [260, 212] on button "Mettre à jour les filtres" at bounding box center [263, 210] width 58 height 11
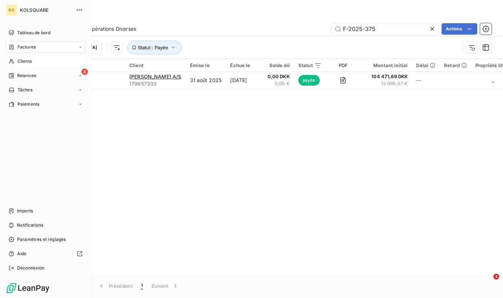
click at [35, 62] on div "Clients" at bounding box center [46, 61] width 80 height 11
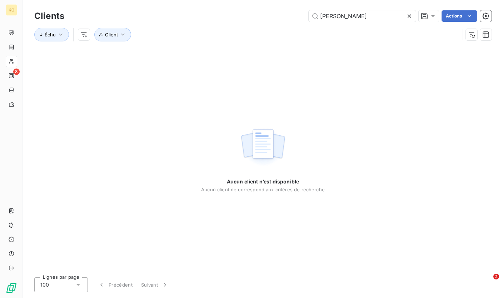
drag, startPoint x: 361, startPoint y: 16, endPoint x: 291, endPoint y: 15, distance: 70.8
click at [291, 15] on div "[PERSON_NAME] Actions" at bounding box center [282, 15] width 419 height 11
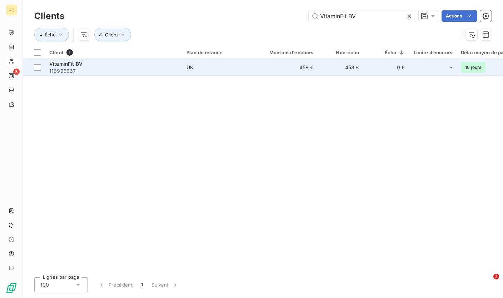
type input "VitaminFit BV"
click at [162, 61] on div "VitaminFit BV" at bounding box center [113, 63] width 129 height 7
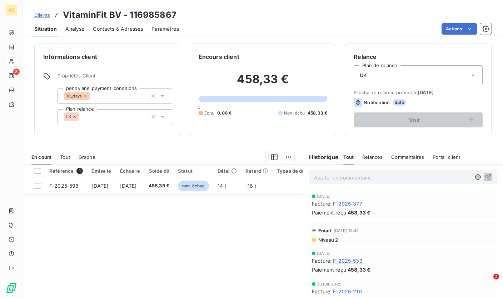
click at [41, 16] on span "Clients" at bounding box center [42, 15] width 16 height 6
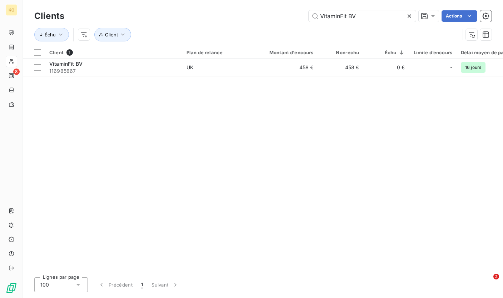
drag, startPoint x: 307, startPoint y: 13, endPoint x: 293, endPoint y: 13, distance: 13.6
click at [293, 13] on div "VitaminFit BV Actions" at bounding box center [282, 15] width 419 height 11
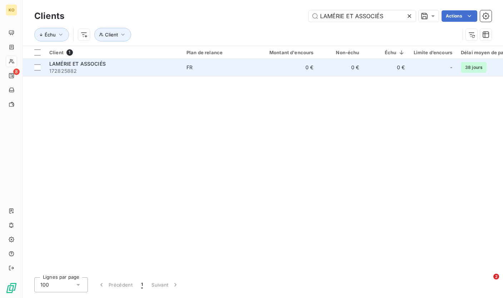
type input "LAMÉRIE ET ASSOCIÉS"
click at [164, 70] on span "172825882" at bounding box center [113, 71] width 129 height 7
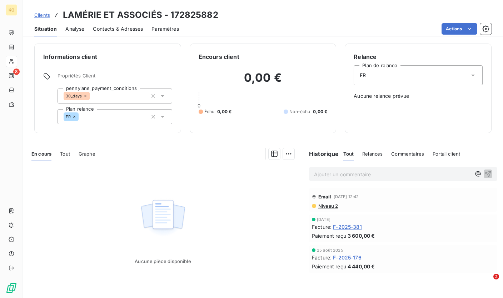
click at [35, 15] on span "Clients" at bounding box center [42, 15] width 16 height 6
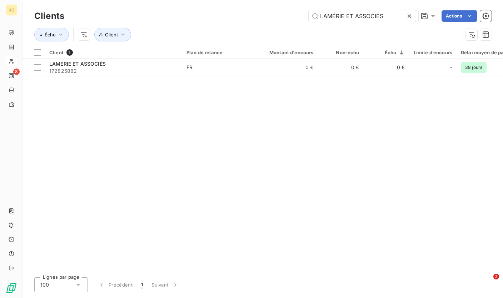
drag, startPoint x: 392, startPoint y: 15, endPoint x: 288, endPoint y: 14, distance: 104.0
click at [288, 14] on div "LAMÉRIE ET ASSOCIÉS Actions" at bounding box center [282, 15] width 419 height 11
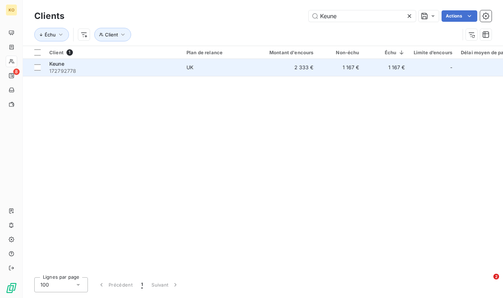
type input "Keune"
click at [263, 68] on td "2 333 €" at bounding box center [287, 67] width 61 height 17
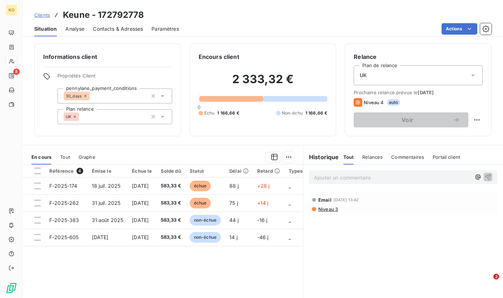
click at [49, 15] on span "Clients" at bounding box center [42, 15] width 16 height 6
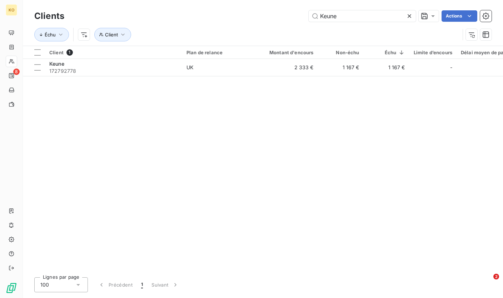
drag, startPoint x: 346, startPoint y: 16, endPoint x: 299, endPoint y: 15, distance: 46.8
click at [299, 15] on div "Keune Actions" at bounding box center [282, 15] width 419 height 11
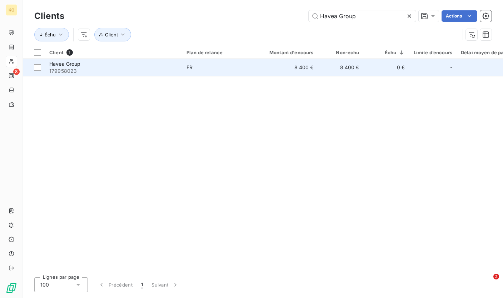
type input "Havea Group"
click at [143, 71] on span "179958023" at bounding box center [113, 71] width 129 height 7
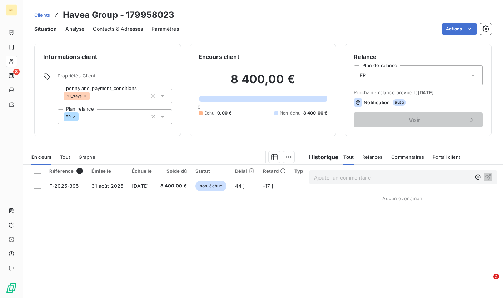
click at [41, 14] on span "Clients" at bounding box center [42, 15] width 16 height 6
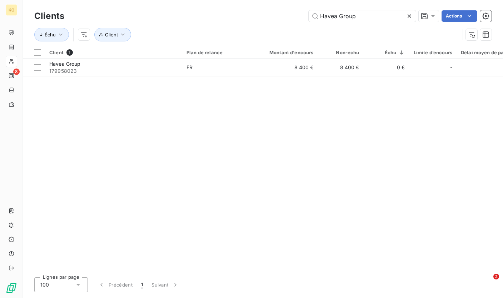
drag, startPoint x: 347, startPoint y: 18, endPoint x: 272, endPoint y: 15, distance: 75.1
click at [272, 15] on div "Havea Group Actions" at bounding box center [282, 15] width 419 height 11
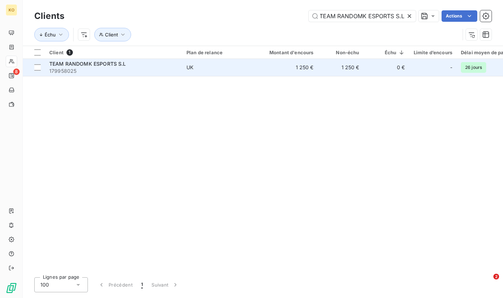
type input "TEAM RANDOMK ESPORTS S.L"
click at [165, 66] on div "TEAM RANDOMK ESPORTS S.L" at bounding box center [113, 63] width 129 height 7
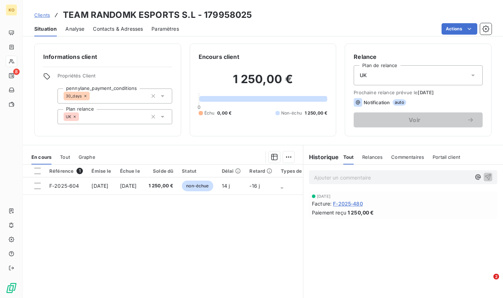
click at [45, 17] on span "Clients" at bounding box center [42, 15] width 16 height 6
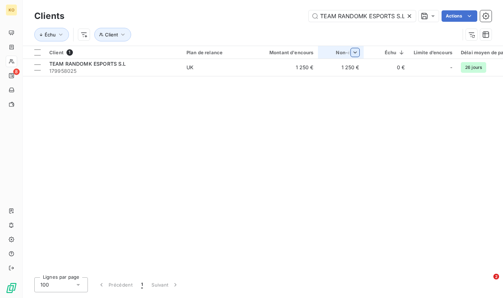
scroll to position [0, 1]
drag, startPoint x: 410, startPoint y: 16, endPoint x: 376, endPoint y: 16, distance: 34.0
click at [410, 16] on icon at bounding box center [410, 16] width 4 height 4
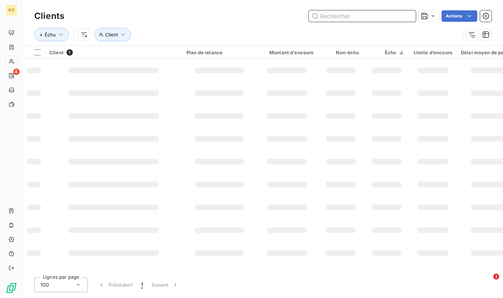
click at [374, 16] on input "text" at bounding box center [362, 15] width 107 height 11
paste input "Hood Agency ApS"
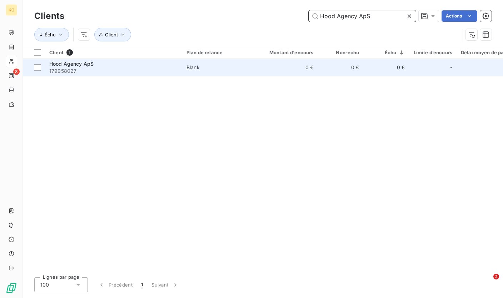
type input "Hood Agency ApS"
click at [116, 65] on div "Hood Agency ApS" at bounding box center [113, 63] width 129 height 7
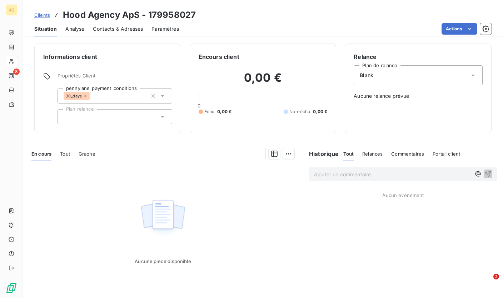
click at [43, 16] on span "Clients" at bounding box center [42, 15] width 16 height 6
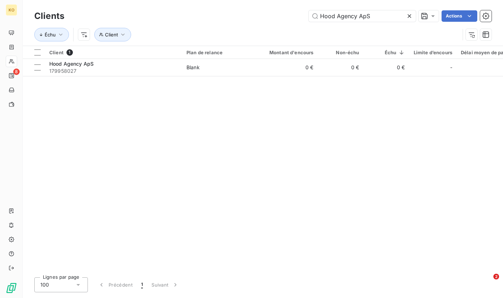
drag, startPoint x: 385, startPoint y: 15, endPoint x: 244, endPoint y: 15, distance: 140.8
click at [244, 15] on div "Hood Agency ApS Actions" at bounding box center [282, 15] width 419 height 11
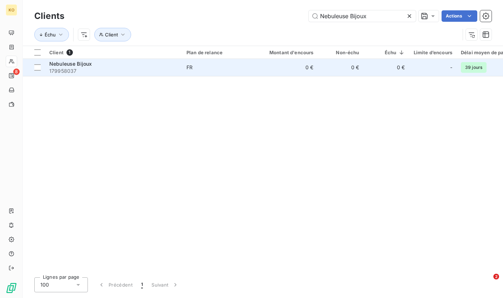
type input "Nebuleuse Bijoux"
click at [135, 75] on td "Nebuleuse Bijoux 179958037" at bounding box center [113, 67] width 137 height 17
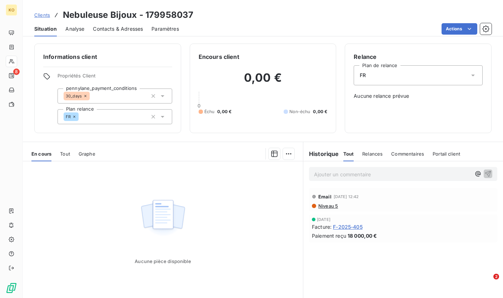
drag, startPoint x: 48, startPoint y: 19, endPoint x: 45, endPoint y: 16, distance: 4.3
click at [48, 19] on div "Clients Nebuleuse Bijoux - 179958037" at bounding box center [113, 15] width 159 height 13
click at [45, 16] on span "Clients" at bounding box center [42, 15] width 16 height 6
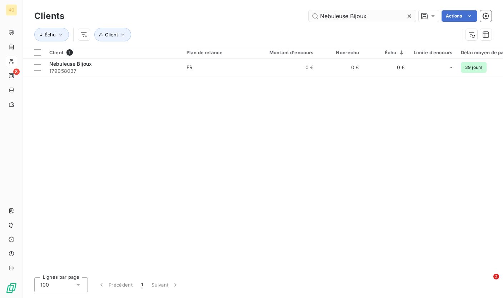
drag, startPoint x: 335, startPoint y: 16, endPoint x: 318, endPoint y: 15, distance: 17.2
click at [299, 16] on div "Nebuleuse Bijoux Actions" at bounding box center [282, 15] width 419 height 11
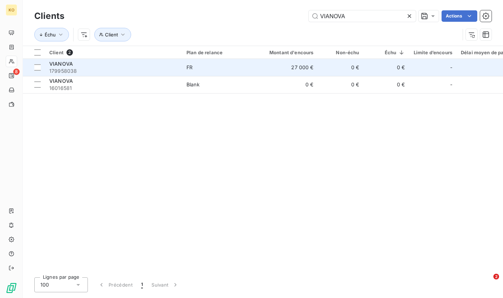
type input "VIANOVA"
click at [174, 68] on span "179958038" at bounding box center [113, 71] width 129 height 7
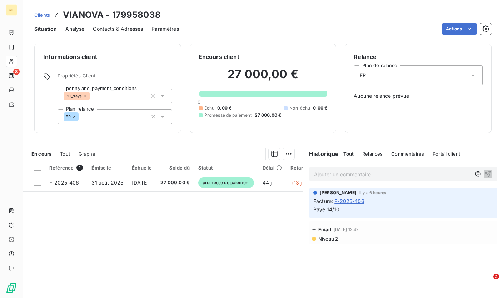
click at [44, 18] on link "Clients" at bounding box center [42, 14] width 16 height 7
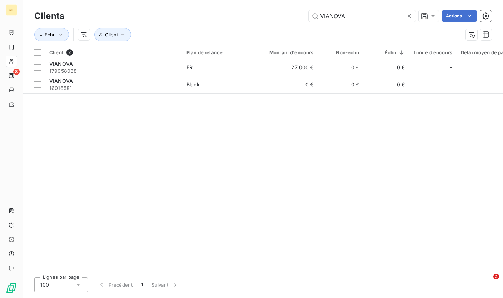
drag, startPoint x: 339, startPoint y: 20, endPoint x: 304, endPoint y: 23, distance: 35.1
click at [278, 20] on div "VIANOVA Actions" at bounding box center [282, 15] width 419 height 11
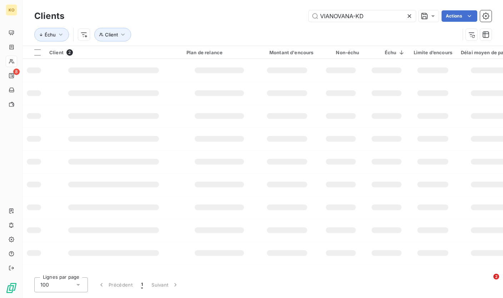
drag, startPoint x: 334, startPoint y: 16, endPoint x: 298, endPoint y: 15, distance: 35.4
click at [298, 15] on div "VIANOVANA-KD Actions" at bounding box center [282, 15] width 419 height 11
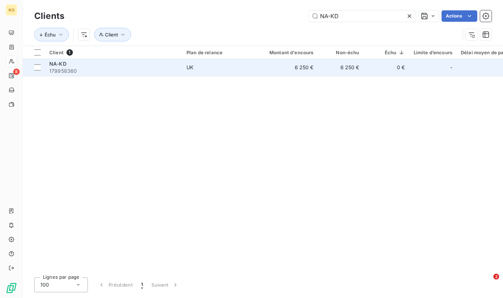
type input "NA-KD"
click at [282, 72] on td "6 250 €" at bounding box center [287, 67] width 61 height 17
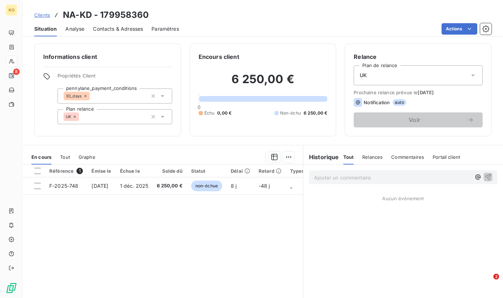
click at [45, 16] on span "Clients" at bounding box center [42, 15] width 16 height 6
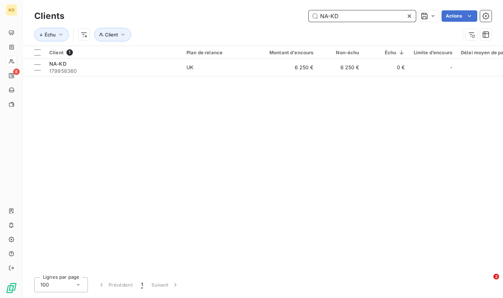
drag, startPoint x: 313, startPoint y: 16, endPoint x: 278, endPoint y: 15, distance: 35.7
click at [278, 15] on div "NA-KD Actions" at bounding box center [282, 15] width 419 height 11
paste input "BENDEUS SL"
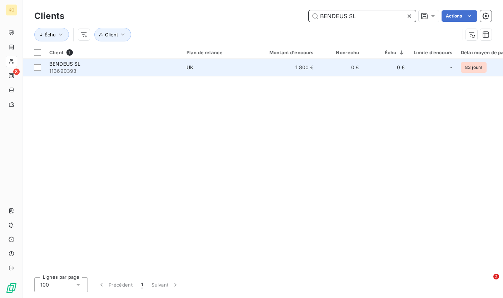
type input "BENDEUS SL"
click at [133, 61] on div "BENDEUS SL" at bounding box center [113, 63] width 129 height 7
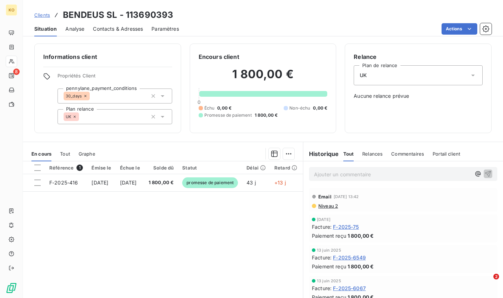
click at [44, 14] on span "Clients" at bounding box center [42, 15] width 16 height 6
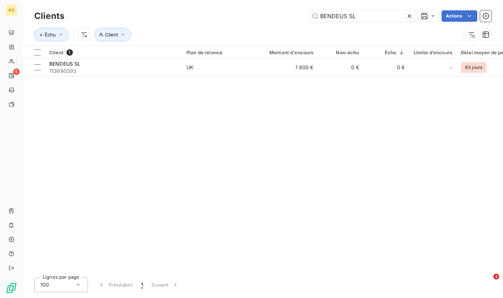
drag, startPoint x: 365, startPoint y: 16, endPoint x: 287, endPoint y: 10, distance: 78.1
click at [287, 10] on div "[PERSON_NAME] SL Actions" at bounding box center [282, 15] width 419 height 11
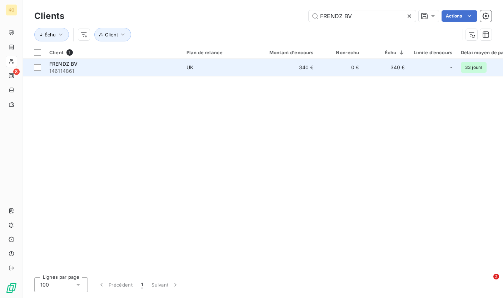
type input "FRENDZ BV"
click at [279, 70] on td "340 €" at bounding box center [287, 67] width 61 height 17
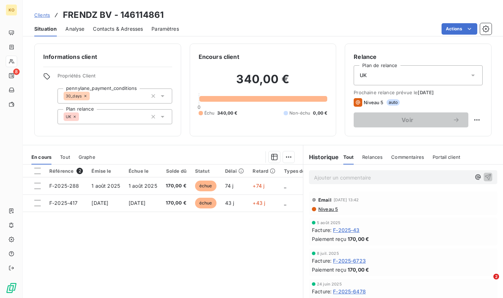
click at [38, 16] on span "Clients" at bounding box center [42, 15] width 16 height 6
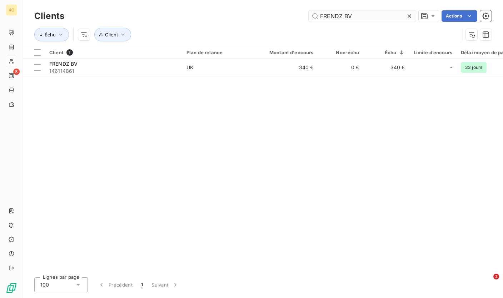
drag, startPoint x: 407, startPoint y: 17, endPoint x: 365, endPoint y: 17, distance: 41.8
click at [407, 17] on icon at bounding box center [409, 16] width 7 height 7
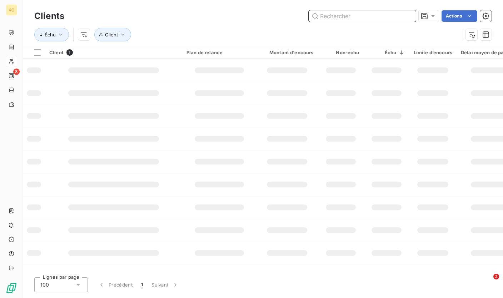
paste input "Pelonio Comunicación S.L"
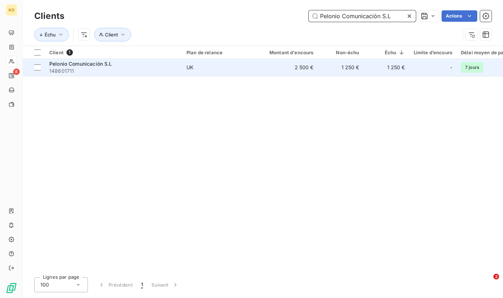
type input "Pelonio Comunicación S.L"
click at [133, 70] on span "148601711" at bounding box center [113, 71] width 129 height 7
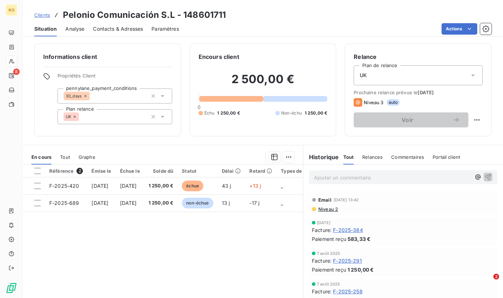
click at [39, 15] on span "Clients" at bounding box center [42, 15] width 16 height 6
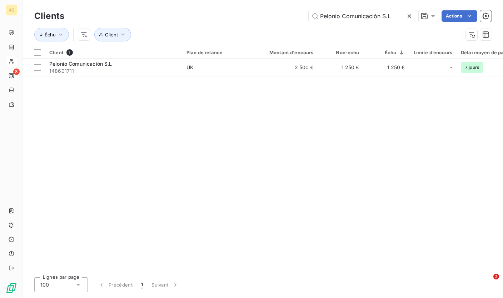
drag, startPoint x: 393, startPoint y: 18, endPoint x: 285, endPoint y: 13, distance: 108.4
click at [285, 13] on div "Pelonio Comunicación S.L Actions" at bounding box center [282, 15] width 419 height 11
type input "SAS BORN TO SHINE"
click at [241, 71] on td "FR" at bounding box center [219, 67] width 74 height 17
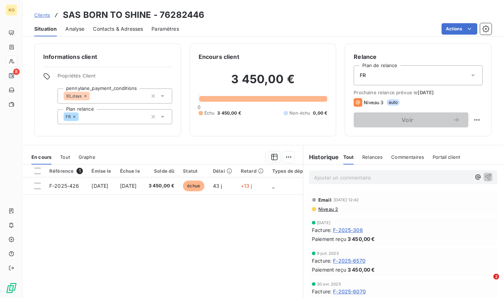
click at [41, 11] on link "Clients" at bounding box center [42, 14] width 16 height 7
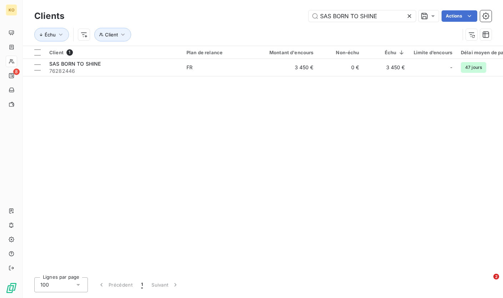
drag, startPoint x: 311, startPoint y: 13, endPoint x: 297, endPoint y: 12, distance: 14.7
click at [297, 12] on div "SAS BORN TO SHINE Actions" at bounding box center [282, 15] width 419 height 11
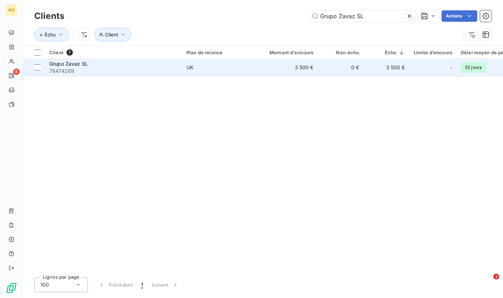
type input "Grupo Zavaz SL"
click at [254, 63] on td "UK" at bounding box center [219, 67] width 74 height 17
